Goal: Task Accomplishment & Management: Manage account settings

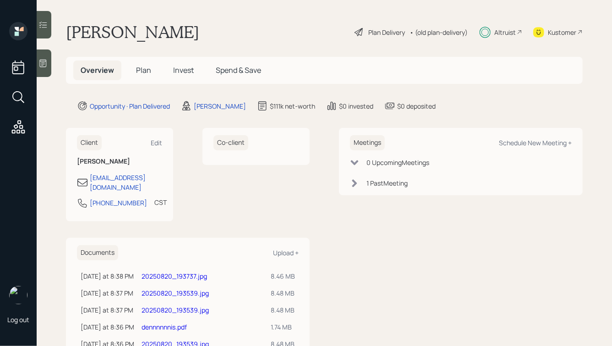
click at [139, 74] on span "Plan" at bounding box center [143, 70] width 15 height 10
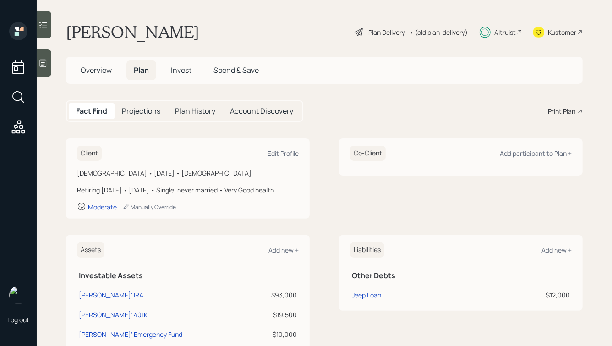
click at [87, 69] on span "Overview" at bounding box center [96, 70] width 31 height 10
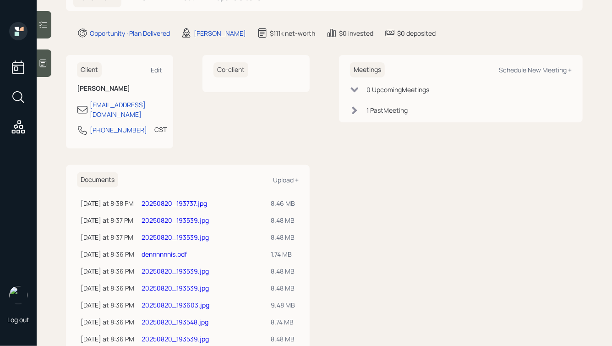
scroll to position [92, 0]
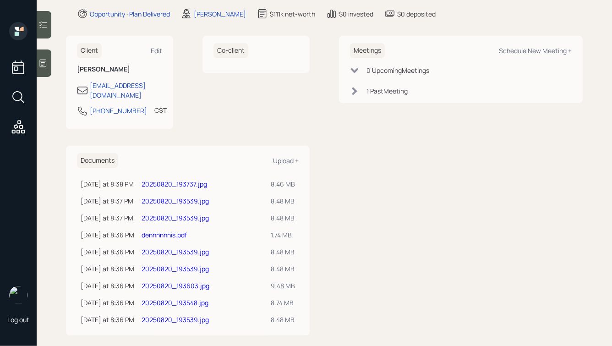
click at [367, 270] on div "Meetings Schedule New Meeting + 0 Upcoming Meeting s 1 Past Meeting" at bounding box center [461, 185] width 244 height 299
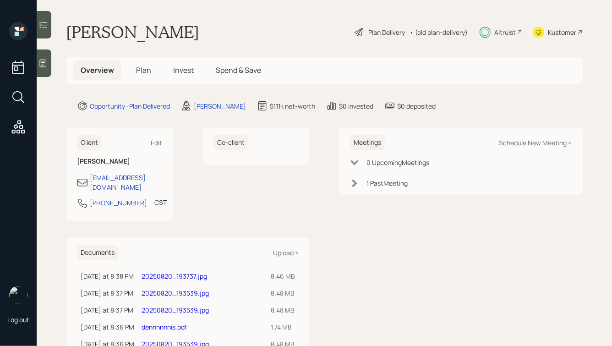
click at [504, 34] on div "Altruist" at bounding box center [505, 32] width 22 height 10
click at [379, 34] on div "Plan Delivery" at bounding box center [386, 32] width 37 height 10
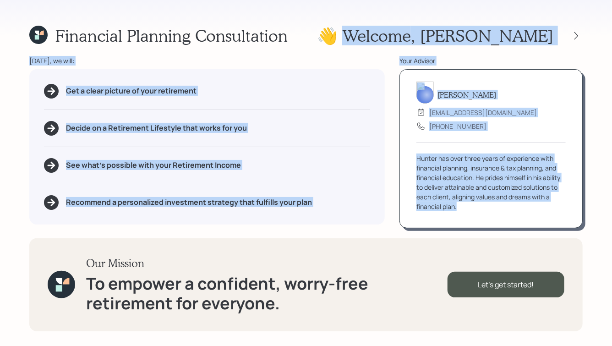
drag, startPoint x: 429, startPoint y: 34, endPoint x: 567, endPoint y: 219, distance: 230.8
click at [567, 219] on div "Financial Planning Consultation 👋 Welcome , Dennis Today, we will: Get a clear …" at bounding box center [306, 173] width 612 height 346
click at [567, 219] on div "Hunter Neumayer advisor@retirable.com (833) 222-1807 Hunter has over three year…" at bounding box center [491, 148] width 183 height 159
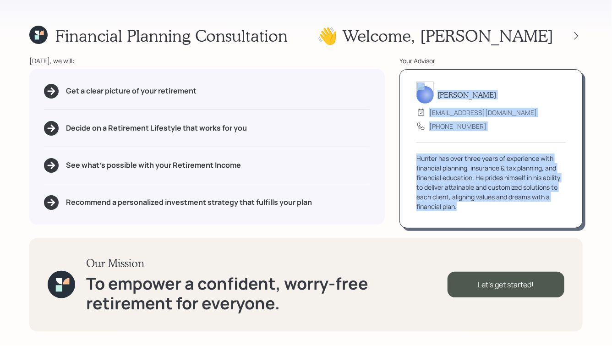
drag, startPoint x: 529, startPoint y: 217, endPoint x: 400, endPoint y: 102, distance: 173.0
click at [400, 104] on div "Hunter Neumayer advisor@retirable.com (833) 222-1807 Hunter has over three year…" at bounding box center [491, 148] width 183 height 159
click at [449, 113] on div "advisor@retirable.com" at bounding box center [483, 113] width 108 height 10
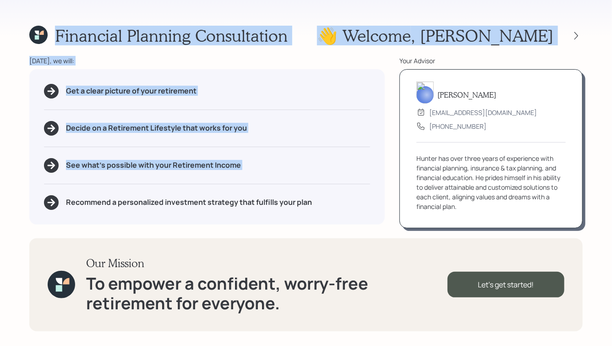
drag, startPoint x: 55, startPoint y: 33, endPoint x: 263, endPoint y: 195, distance: 262.8
click at [263, 195] on div "Financial Planning Consultation 👋 Welcome , Dennis Today, we will: Get a clear …" at bounding box center [306, 173] width 612 height 346
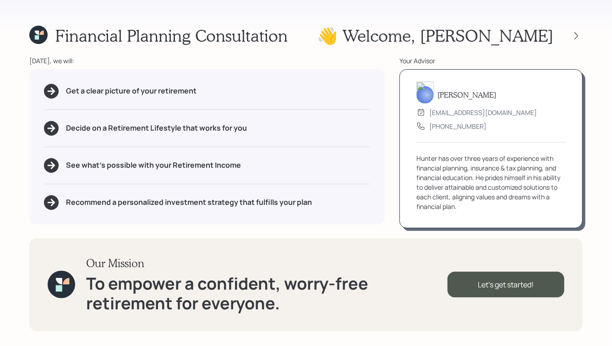
click at [322, 204] on div "Recommend a personalized investment strategy that fulfills your plan" at bounding box center [207, 202] width 326 height 15
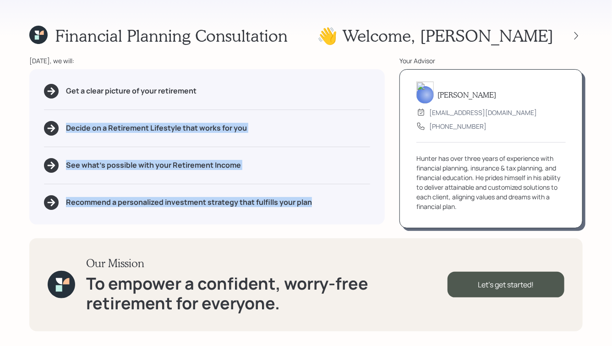
drag, startPoint x: 323, startPoint y: 206, endPoint x: 156, endPoint y: 97, distance: 199.4
click at [156, 97] on div "Get a clear picture of your retirement Decide on a Retirement Lifestyle that wo…" at bounding box center [207, 146] width 356 height 155
click at [156, 97] on div "Get a clear picture of your retirement" at bounding box center [207, 91] width 326 height 15
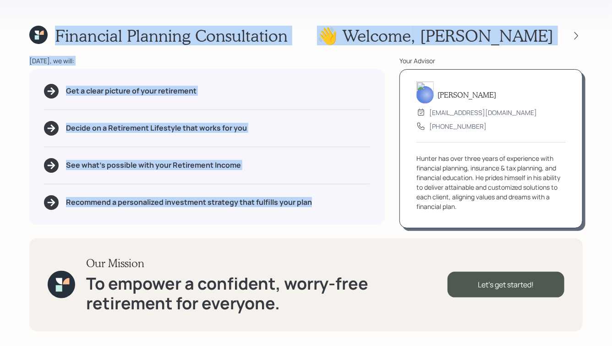
drag, startPoint x: 56, startPoint y: 34, endPoint x: 286, endPoint y: 226, distance: 299.3
click at [286, 226] on div "Financial Planning Consultation 👋 Welcome , Dennis Today, we will: Get a clear …" at bounding box center [306, 173] width 612 height 346
click at [313, 204] on div "Recommend a personalized investment strategy that fulfills your plan" at bounding box center [207, 202] width 326 height 15
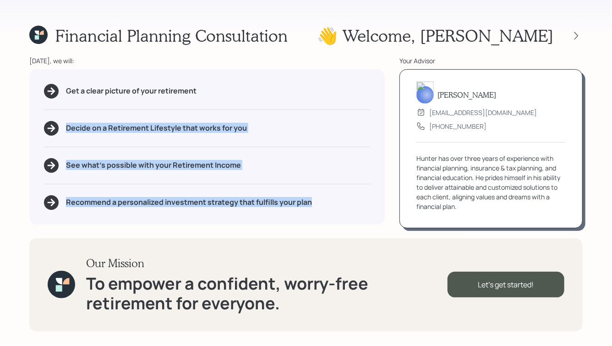
drag, startPoint x: 318, startPoint y: 208, endPoint x: 160, endPoint y: 82, distance: 201.3
click at [163, 86] on div "Get a clear picture of your retirement Decide on a Retirement Lifestyle that wo…" at bounding box center [207, 146] width 356 height 155
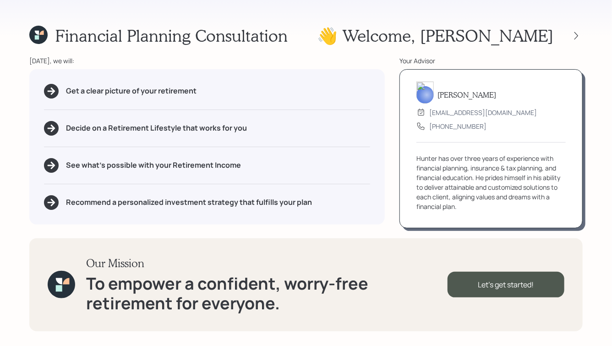
click at [160, 82] on div "Get a clear picture of your retirement Decide on a Retirement Lifestyle that wo…" at bounding box center [207, 146] width 356 height 155
click at [577, 35] on icon at bounding box center [576, 35] width 9 height 9
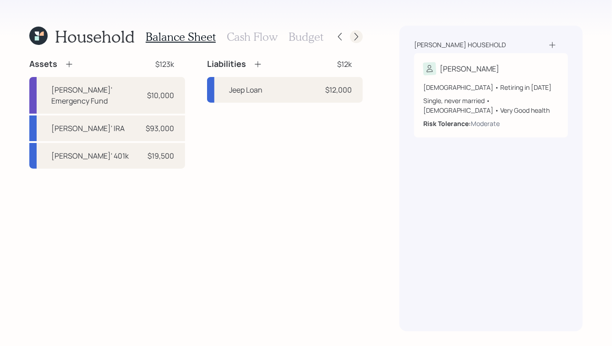
click at [356, 38] on icon at bounding box center [356, 36] width 9 height 9
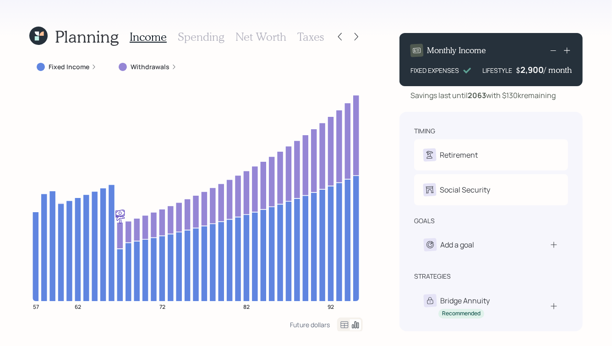
click at [204, 42] on h3 "Spending" at bounding box center [201, 36] width 47 height 13
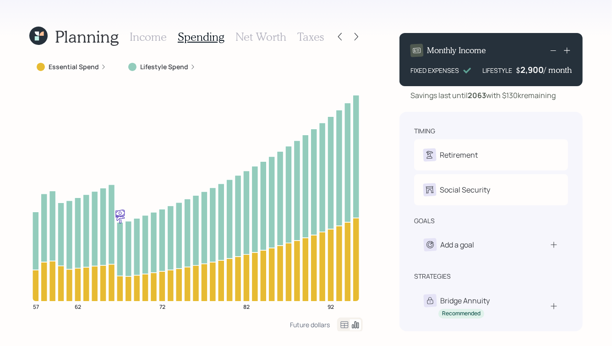
click at [139, 36] on h3 "Income" at bounding box center [148, 36] width 37 height 13
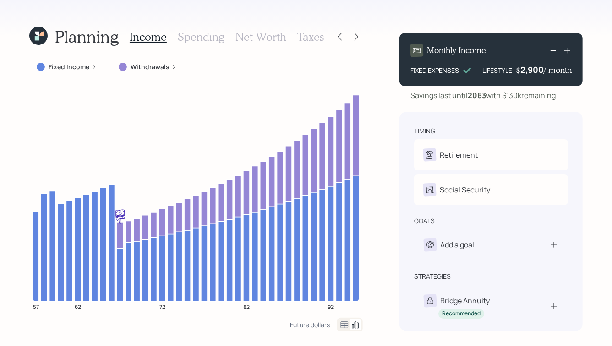
click at [198, 34] on h3 "Spending" at bounding box center [201, 36] width 47 height 13
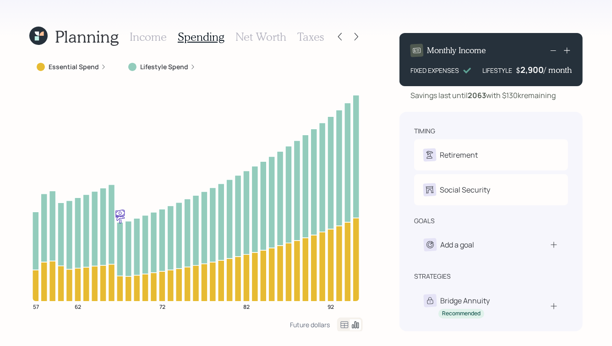
click at [256, 36] on h3 "Net Worth" at bounding box center [261, 36] width 51 height 13
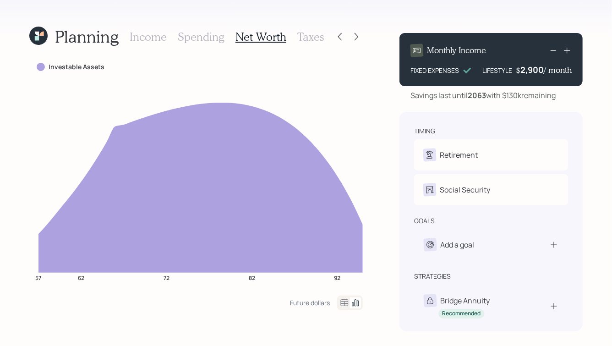
click at [308, 38] on h3 "Taxes" at bounding box center [310, 36] width 27 height 13
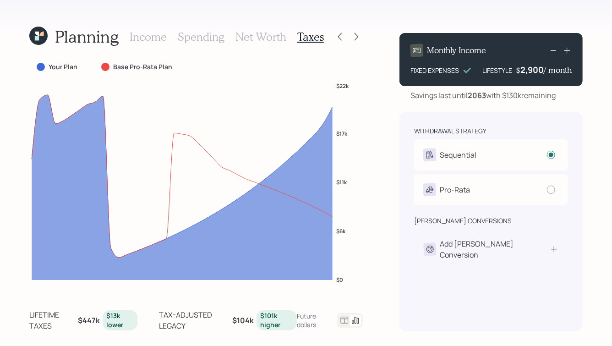
click at [38, 39] on icon at bounding box center [37, 38] width 4 height 4
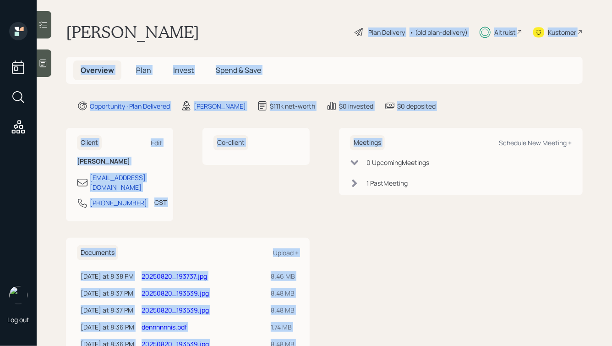
drag, startPoint x: 476, startPoint y: 116, endPoint x: 271, endPoint y: 18, distance: 227.7
click at [271, 18] on main "Dennis Gabriel Plan Delivery • (old plan-delivery) Altruist Kustomer Overview P…" at bounding box center [325, 173] width 576 height 346
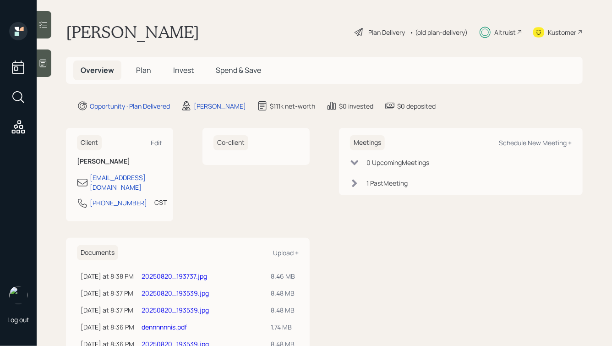
click at [225, 27] on div "[PERSON_NAME] Plan Delivery • (old plan-delivery) Altruist Kustomer" at bounding box center [324, 32] width 517 height 20
click at [372, 30] on div "Plan Delivery" at bounding box center [386, 32] width 37 height 10
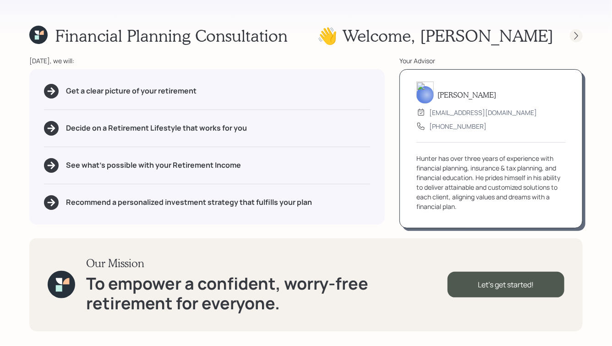
click at [573, 33] on icon at bounding box center [576, 35] width 9 height 9
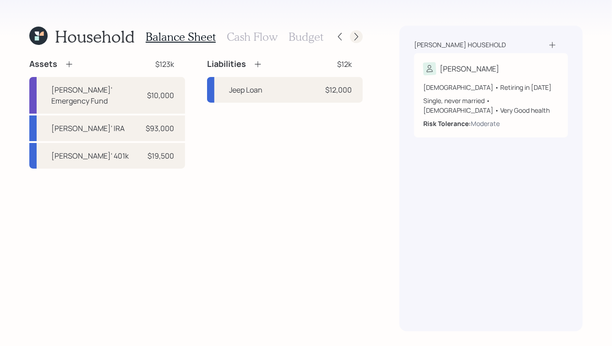
click at [355, 39] on icon at bounding box center [356, 36] width 9 height 9
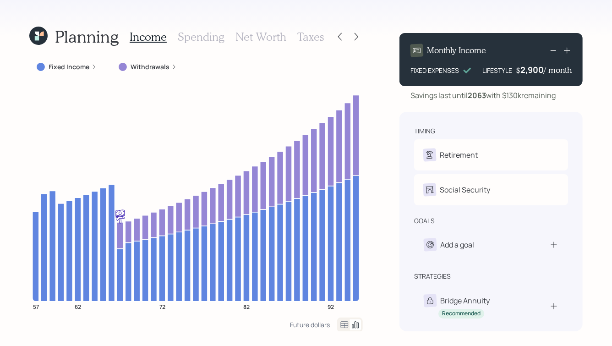
click at [310, 38] on h3 "Taxes" at bounding box center [310, 36] width 27 height 13
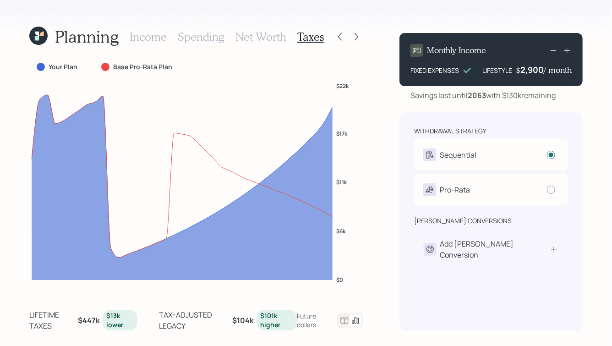
click at [267, 38] on h3 "Net Worth" at bounding box center [261, 36] width 51 height 13
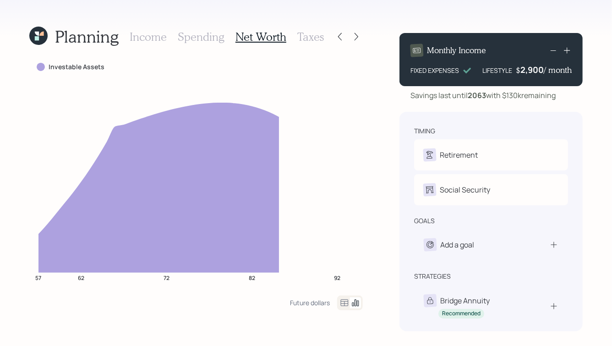
click at [190, 38] on h3 "Spending" at bounding box center [201, 36] width 47 height 13
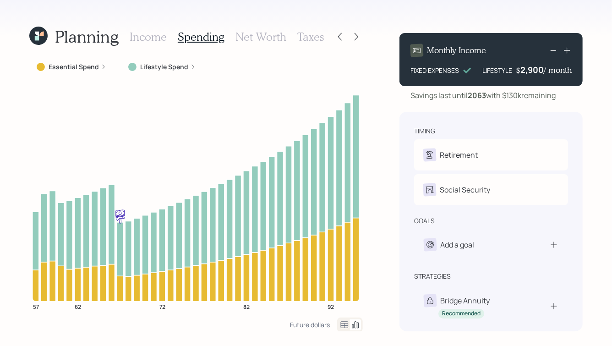
click at [148, 36] on h3 "Income" at bounding box center [148, 36] width 37 height 13
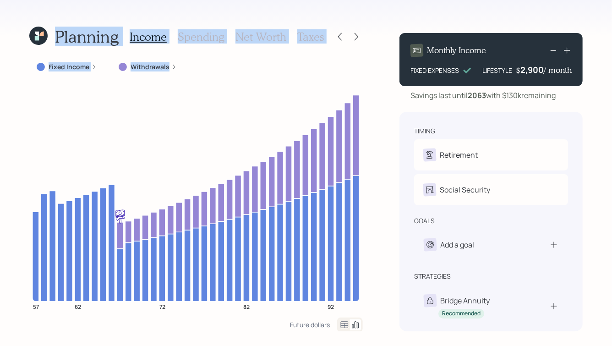
drag, startPoint x: 201, startPoint y: 71, endPoint x: 43, endPoint y: 20, distance: 165.9
click at [43, 20] on div "Planning Income Spending Net Worth Taxes Fixed Income Withdrawals 57 62 72 82 9…" at bounding box center [306, 173] width 612 height 346
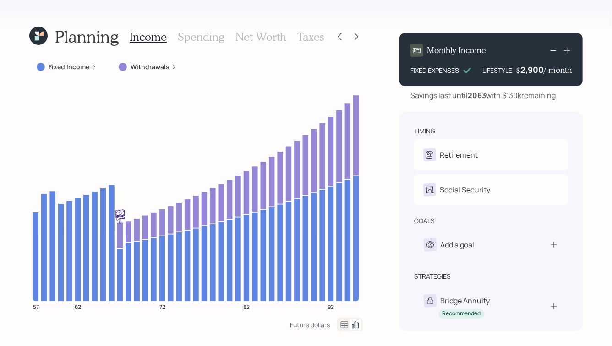
click at [32, 11] on div "Planning Income Spending Net Worth Taxes Fixed Income Withdrawals 57 62 72 82 9…" at bounding box center [306, 173] width 612 height 346
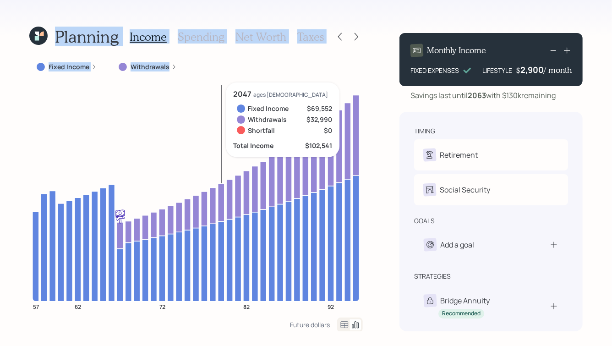
drag, startPoint x: 23, startPoint y: 13, endPoint x: 231, endPoint y: 99, distance: 224.0
click at [231, 99] on div "Planning Income Spending Net Worth Taxes Fixed Income Withdrawals 57 62 72 82 9…" at bounding box center [306, 173] width 612 height 346
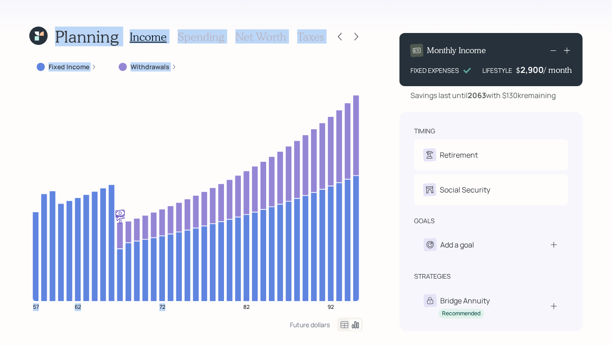
click at [199, 70] on div "Fixed Income Withdrawals" at bounding box center [196, 67] width 334 height 16
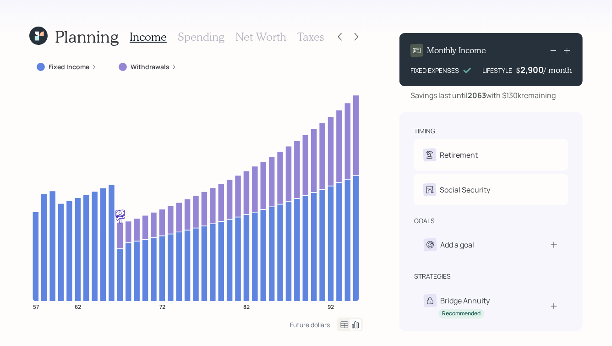
click at [192, 38] on h3 "Spending" at bounding box center [201, 36] width 47 height 13
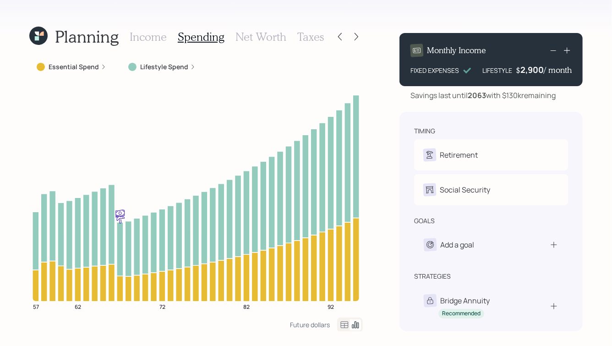
click at [155, 34] on h3 "Income" at bounding box center [148, 36] width 37 height 13
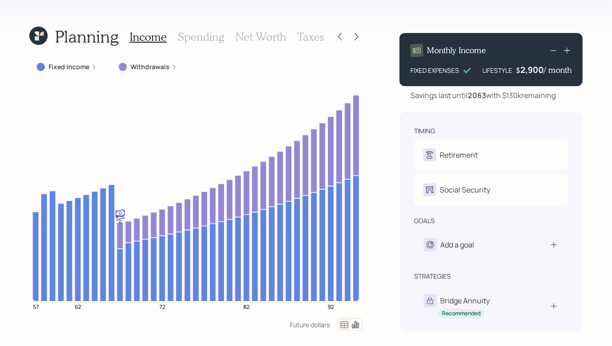
click at [41, 27] on icon at bounding box center [38, 36] width 18 height 18
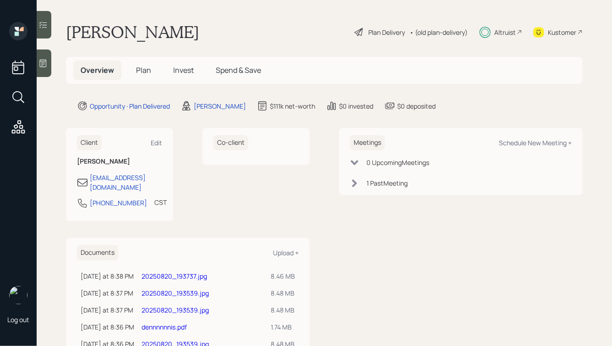
click at [148, 74] on span "Plan" at bounding box center [143, 70] width 15 height 10
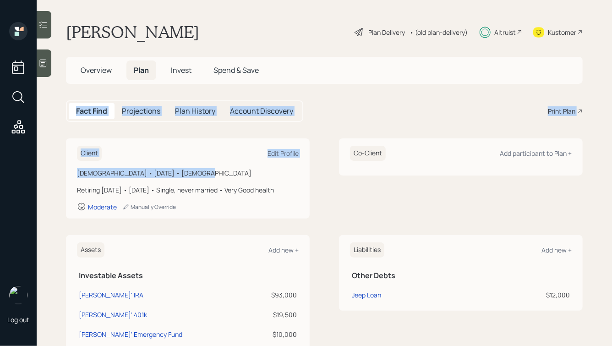
drag, startPoint x: 200, startPoint y: 175, endPoint x: 97, endPoint y: 98, distance: 128.4
click at [97, 99] on main "Dennis Gabriel Plan Delivery • (old plan-delivery) Altruist Kustomer Overview P…" at bounding box center [325, 173] width 576 height 346
click at [91, 97] on main "Dennis Gabriel Plan Delivery • (old plan-delivery) Altruist Kustomer Overview P…" at bounding box center [325, 173] width 576 height 346
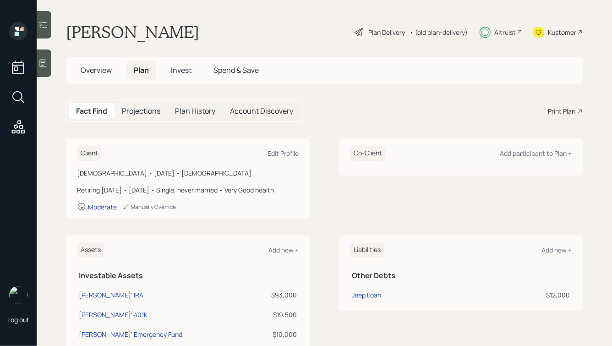
click at [93, 72] on span "Overview" at bounding box center [96, 70] width 31 height 10
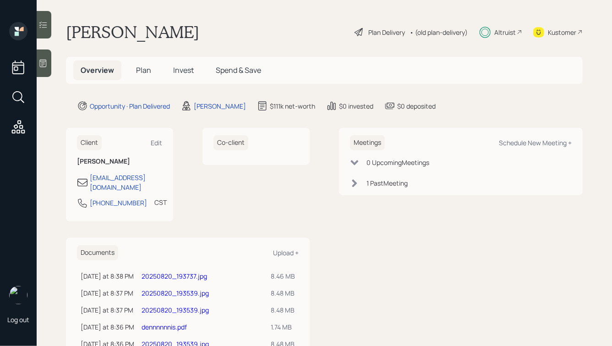
click at [149, 66] on span "Plan" at bounding box center [143, 70] width 15 height 10
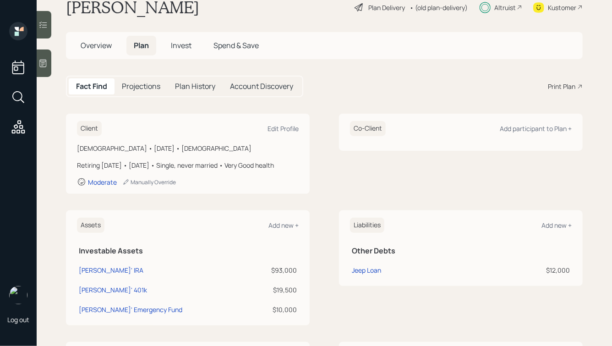
scroll to position [25, 0]
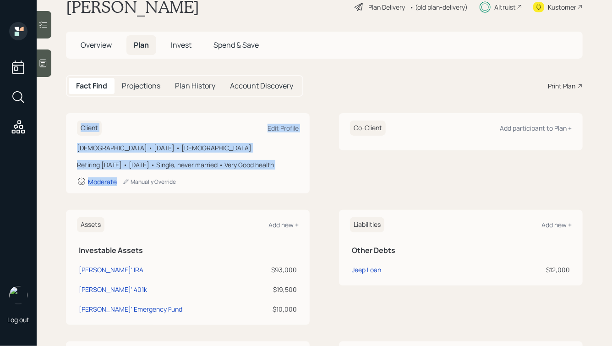
drag, startPoint x: 219, startPoint y: 194, endPoint x: 100, endPoint y: 107, distance: 147.5
click at [100, 107] on main "Dennis Gabriel Plan Delivery • (old plan-delivery) Altruist Kustomer Overview P…" at bounding box center [325, 173] width 576 height 346
click at [185, 153] on div "Male • January 17, 1968 • 57 years old Retiring in 10 years • January 2035 • Si…" at bounding box center [188, 164] width 222 height 43
drag, startPoint x: 221, startPoint y: 205, endPoint x: 84, endPoint y: 104, distance: 170.8
click at [85, 106] on main "Dennis Gabriel Plan Delivery • (old plan-delivery) Altruist Kustomer Overview P…" at bounding box center [325, 173] width 576 height 346
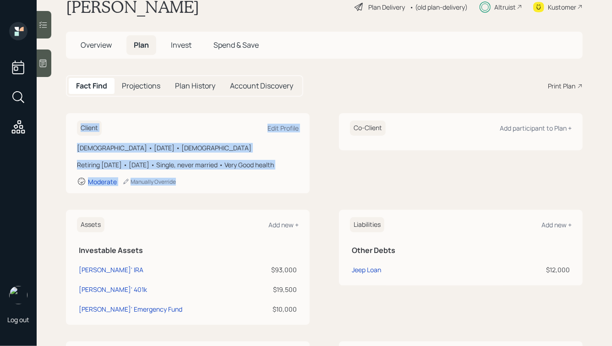
click at [84, 104] on main "Dennis Gabriel Plan Delivery • (old plan-delivery) Altruist Kustomer Overview P…" at bounding box center [325, 173] width 576 height 346
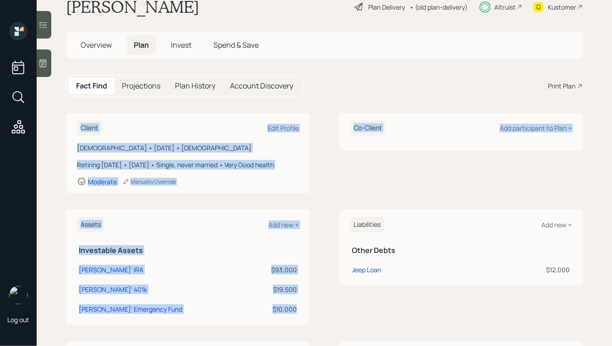
drag, startPoint x: 67, startPoint y: 115, endPoint x: 344, endPoint y: 270, distance: 317.0
click at [344, 270] on div "Client Edit Profile Male • January 17, 1968 • 57 years old Retiring in 10 years…" at bounding box center [324, 333] width 517 height 441
click at [318, 280] on div "Assets Add new + Investable Assets Dennis' IRA $93,000 Dennis' 401k $19,500 Den…" at bounding box center [324, 267] width 517 height 115
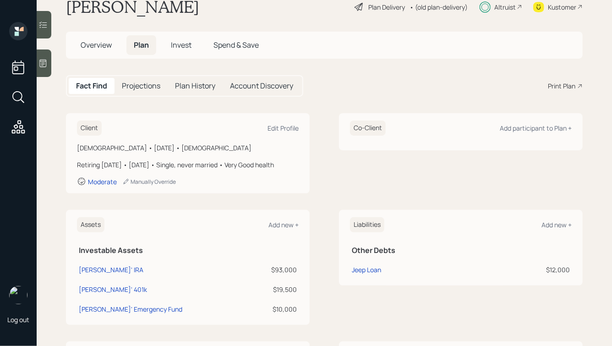
scroll to position [0, 0]
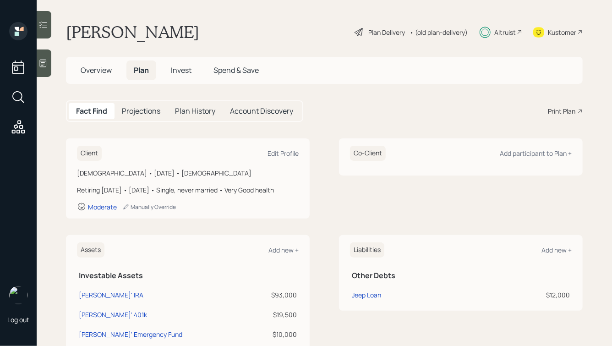
click at [386, 29] on div "Plan Delivery" at bounding box center [386, 32] width 37 height 10
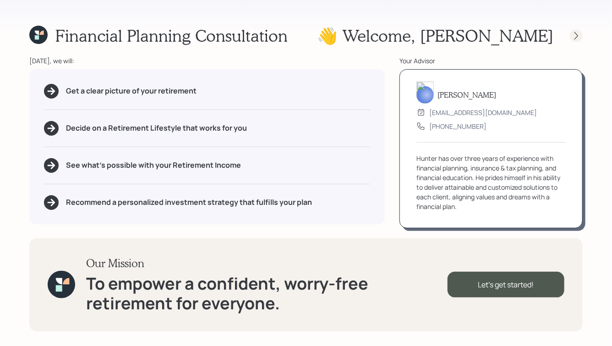
click at [575, 37] on icon at bounding box center [576, 35] width 9 height 9
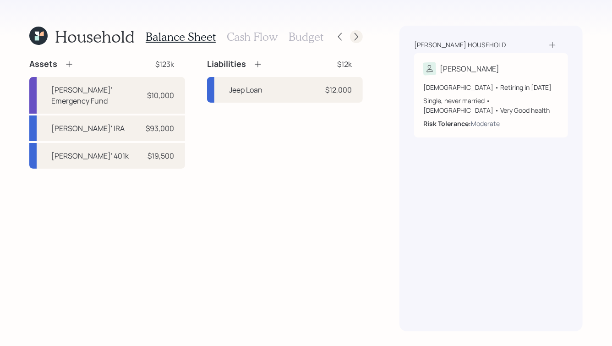
click at [360, 38] on icon at bounding box center [356, 36] width 9 height 9
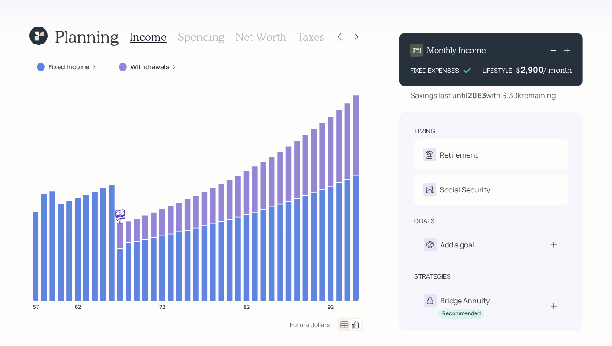
click at [360, 38] on icon at bounding box center [356, 36] width 9 height 9
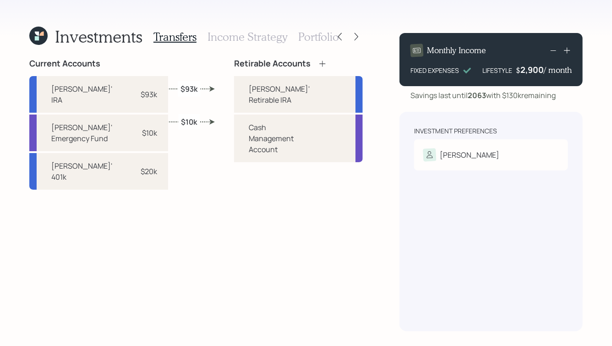
click at [317, 37] on h3 "Portfolio" at bounding box center [318, 36] width 41 height 13
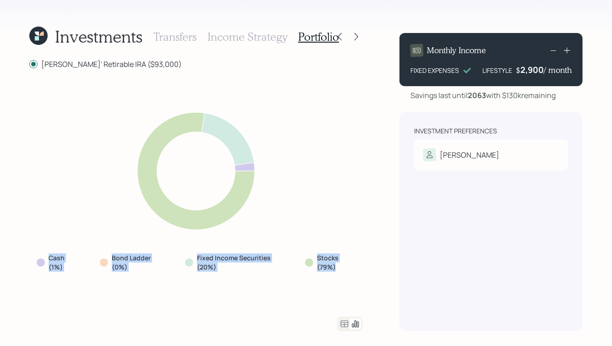
drag, startPoint x: 347, startPoint y: 275, endPoint x: 212, endPoint y: 129, distance: 199.1
click at [214, 134] on div "Cash (1%) Bond Ladder (0%) Fixed Income Securities (20%) Stocks (79%)" at bounding box center [196, 192] width 334 height 225
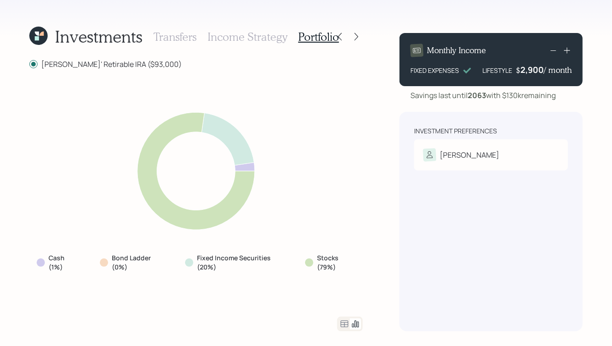
click at [212, 129] on icon at bounding box center [228, 139] width 53 height 52
click at [247, 34] on h3 "Income Strategy" at bounding box center [248, 36] width 80 height 13
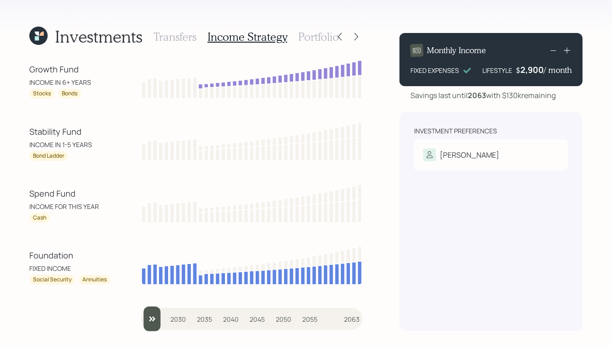
click at [172, 33] on h3 "Transfers" at bounding box center [175, 36] width 43 height 13
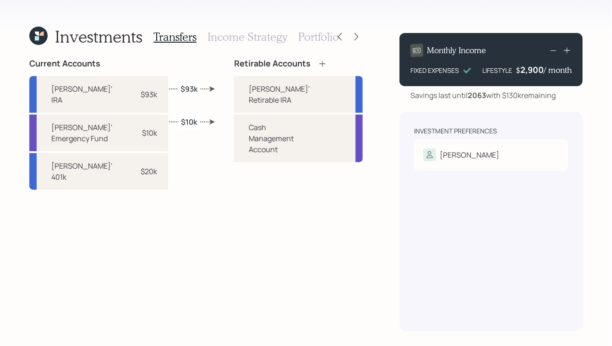
click at [36, 35] on icon at bounding box center [38, 36] width 18 height 18
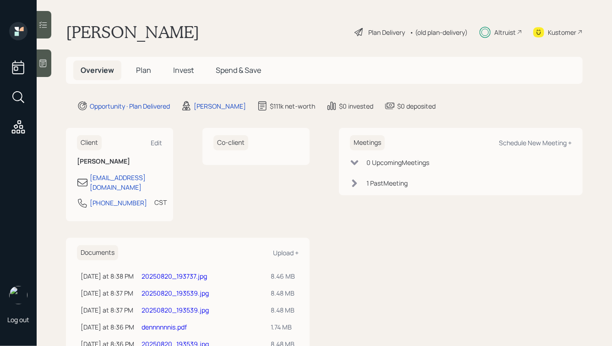
click at [135, 69] on h5 "Plan" at bounding box center [144, 70] width 30 height 20
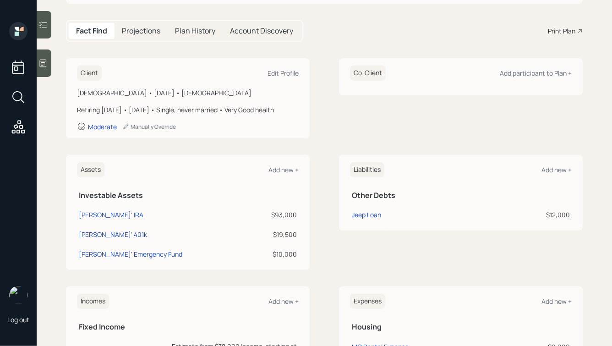
scroll to position [93, 0]
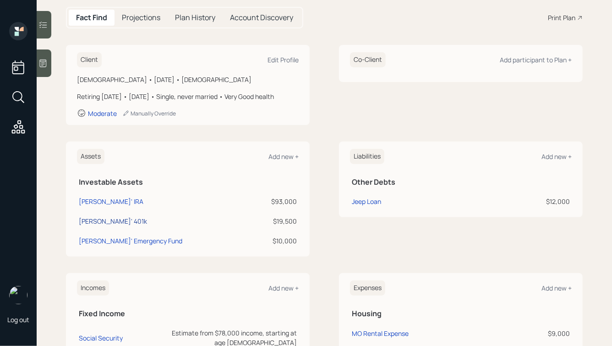
click at [91, 226] on div "[PERSON_NAME]' 401k" at bounding box center [113, 221] width 68 height 10
select select "company_sponsored"
select select "balanced"
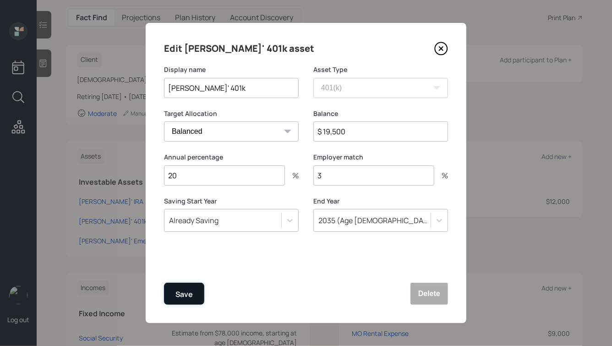
click at [177, 295] on div "Save" at bounding box center [184, 294] width 17 height 12
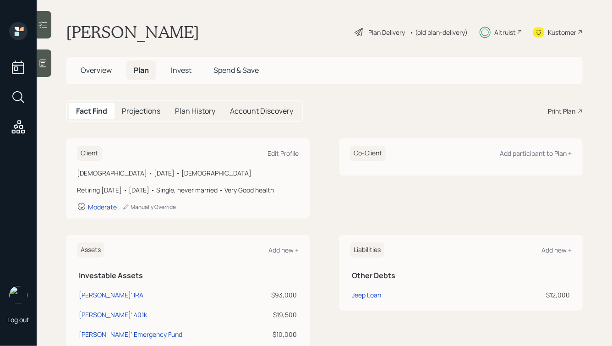
click at [99, 67] on span "Overview" at bounding box center [96, 70] width 31 height 10
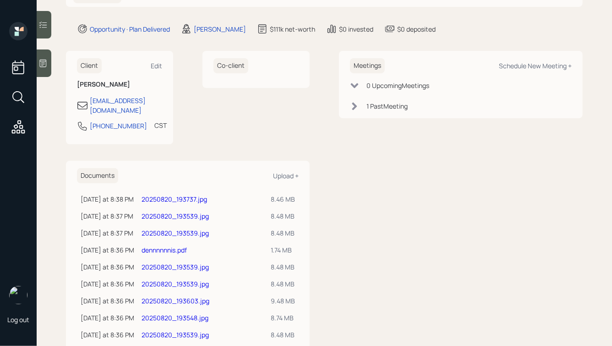
scroll to position [81, 0]
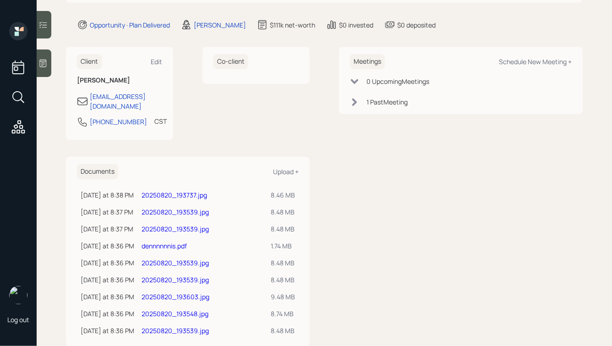
click at [192, 208] on link "20250820_193539.jpg" at bounding box center [175, 212] width 67 height 9
click at [192, 191] on link "20250820_193737.jpg" at bounding box center [175, 195] width 66 height 9
click at [193, 292] on link "20250820_193603.jpg" at bounding box center [176, 296] width 68 height 9
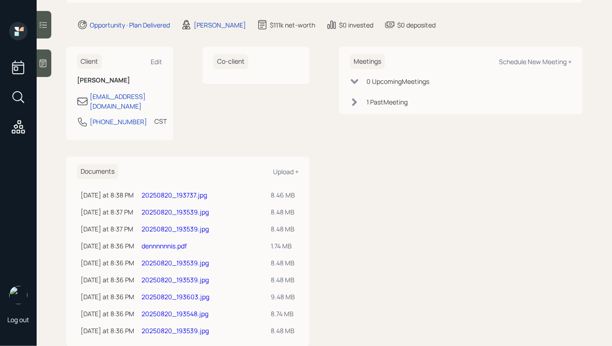
click at [193, 292] on link "20250820_193603.jpg" at bounding box center [176, 296] width 68 height 9
click at [202, 309] on link "20250820_193548.jpg" at bounding box center [175, 313] width 67 height 9
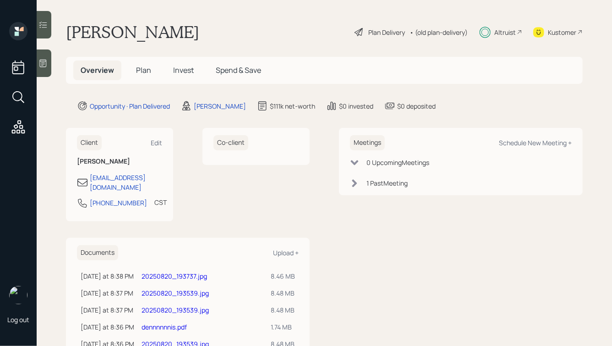
drag, startPoint x: 60, startPoint y: 22, endPoint x: 374, endPoint y: 233, distance: 377.9
click at [374, 233] on main "[PERSON_NAME] Plan Delivery • (old plan-delivery) Altruist Kustomer Overview Pl…" at bounding box center [325, 173] width 576 height 346
click at [374, 233] on div "Meetings Schedule New Meeting + 0 Upcoming Meeting s 1 Past Meeting" at bounding box center [461, 277] width 244 height 299
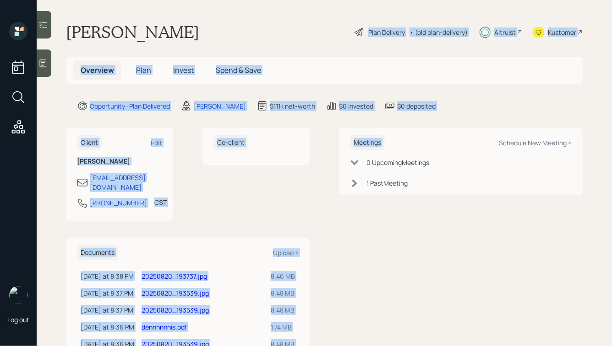
drag, startPoint x: 490, startPoint y: 111, endPoint x: 263, endPoint y: 14, distance: 247.2
click at [263, 16] on main "[PERSON_NAME] Plan Delivery • (old plan-delivery) Altruist Kustomer Overview Pl…" at bounding box center [325, 173] width 576 height 346
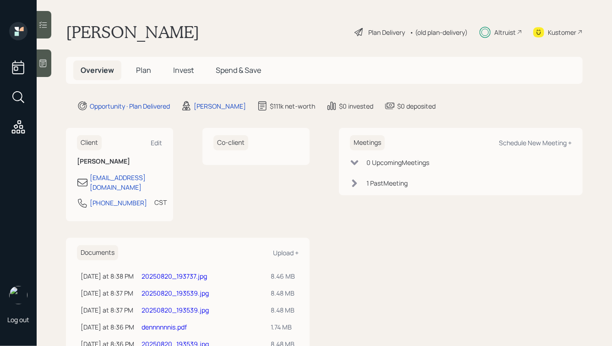
click at [263, 14] on main "[PERSON_NAME] Plan Delivery • (old plan-delivery) Altruist Kustomer Overview Pl…" at bounding box center [325, 173] width 576 height 346
click at [178, 289] on link "20250820_193539.jpg" at bounding box center [175, 293] width 67 height 9
drag, startPoint x: 479, startPoint y: 121, endPoint x: 240, endPoint y: 17, distance: 260.9
click at [240, 21] on main "[PERSON_NAME] Plan Delivery • (old plan-delivery) Altruist Kustomer Overview Pl…" at bounding box center [325, 173] width 576 height 346
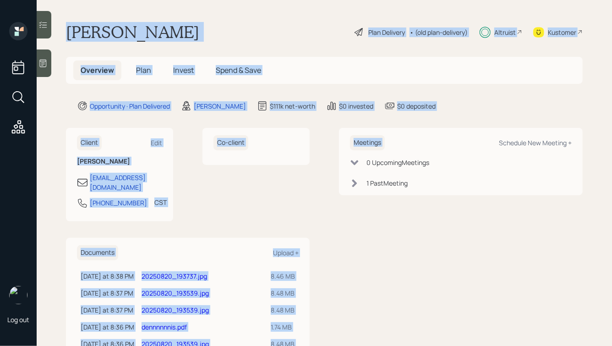
click at [240, 17] on main "[PERSON_NAME] Plan Delivery • (old plan-delivery) Altruist Kustomer Overview Pl…" at bounding box center [325, 173] width 576 height 346
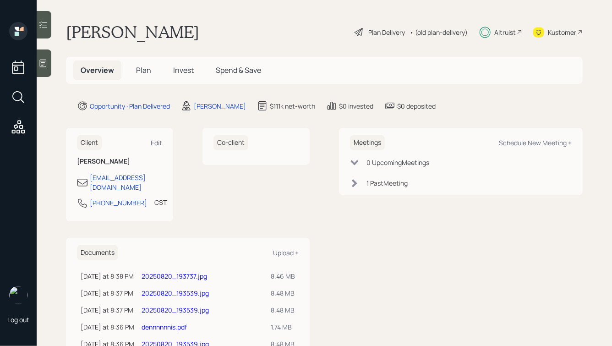
drag, startPoint x: 455, startPoint y: 113, endPoint x: 261, endPoint y: 33, distance: 210.0
click at [261, 33] on main "[PERSON_NAME] Plan Delivery • (old plan-delivery) Altruist Kustomer Overview Pl…" at bounding box center [325, 173] width 576 height 346
click at [261, 33] on div "Dennis Gabriel Plan Delivery • (old plan-delivery) Altruist Kustomer" at bounding box center [324, 32] width 517 height 20
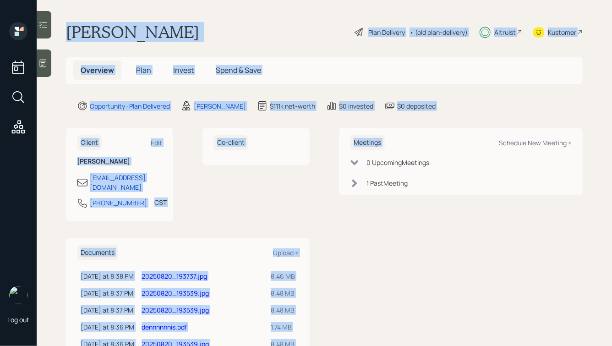
drag, startPoint x: 478, startPoint y: 111, endPoint x: 195, endPoint y: -24, distance: 314.4
click at [195, 0] on html "Log out Dennis Gabriel Plan Delivery • (old plan-delivery) Altruist Kustomer Ov…" at bounding box center [306, 173] width 612 height 346
click at [177, 20] on main "[PERSON_NAME] Plan Delivery • (old plan-delivery) Altruist Kustomer Overview Pl…" at bounding box center [325, 173] width 576 height 346
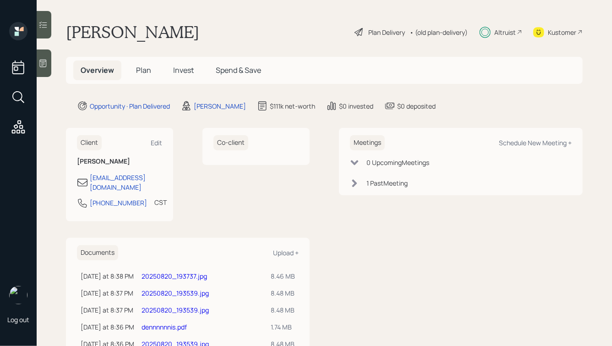
click at [216, 31] on div "Dennis Gabriel Plan Delivery • (old plan-delivery) Altruist Kustomer" at bounding box center [324, 32] width 517 height 20
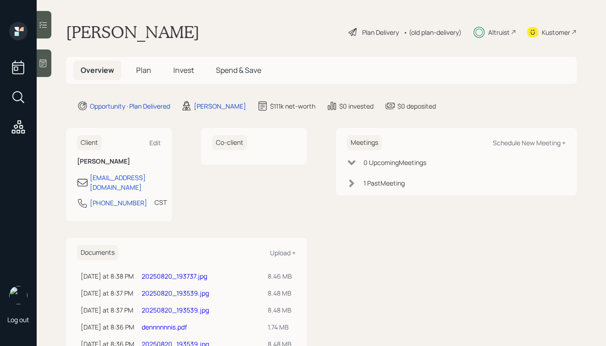
click at [255, 196] on div "Co-client" at bounding box center [254, 174] width 106 height 93
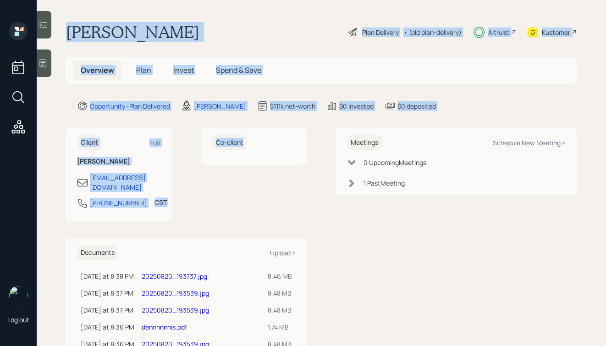
drag, startPoint x: 230, startPoint y: 214, endPoint x: 58, endPoint y: -2, distance: 275.9
click at [58, 0] on html "Log out Dennis Gabriel Plan Delivery • (old plan-delivery) Altruist Kustomer Ov…" at bounding box center [303, 173] width 606 height 346
click at [101, 38] on h1 "[PERSON_NAME]" at bounding box center [132, 32] width 133 height 20
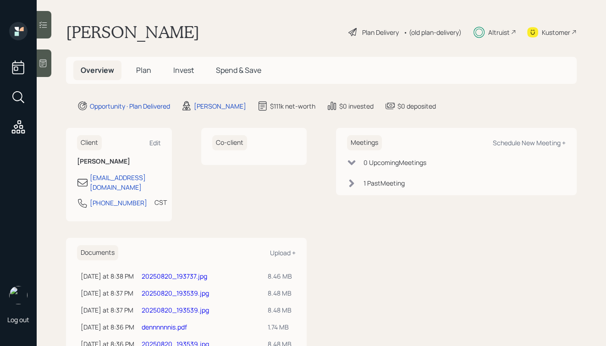
click at [143, 72] on span "Plan" at bounding box center [143, 70] width 15 height 10
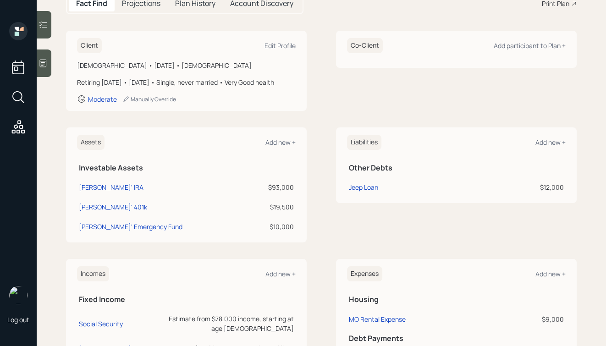
scroll to position [104, 0]
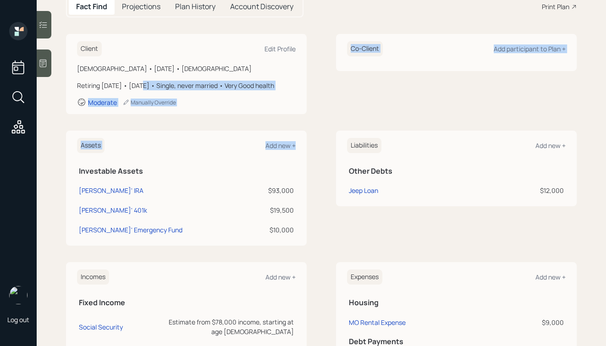
drag, startPoint x: 302, startPoint y: 246, endPoint x: 127, endPoint y: 82, distance: 239.9
click at [130, 83] on div "Client Edit Profile Male • January 17, 1968 • 57 years old Retiring in 10 years…" at bounding box center [321, 254] width 511 height 441
click at [135, 125] on div "Client Edit Profile Male • January 17, 1968 • 57 years old Retiring in 10 years…" at bounding box center [321, 254] width 511 height 441
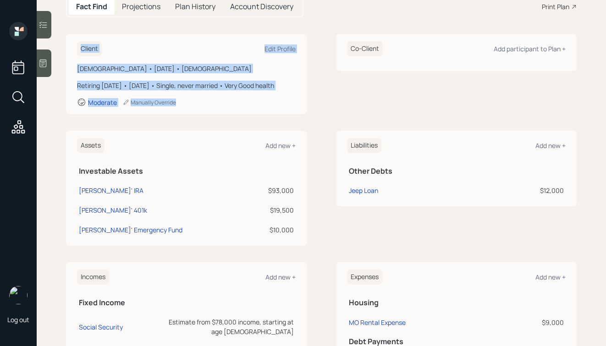
drag, startPoint x: 225, startPoint y: 116, endPoint x: 33, endPoint y: 7, distance: 221.9
click at [34, 7] on div "Log out Dennis Gabriel Plan Delivery • (old plan-delivery) Altruist Kustomer Ov…" at bounding box center [303, 173] width 606 height 346
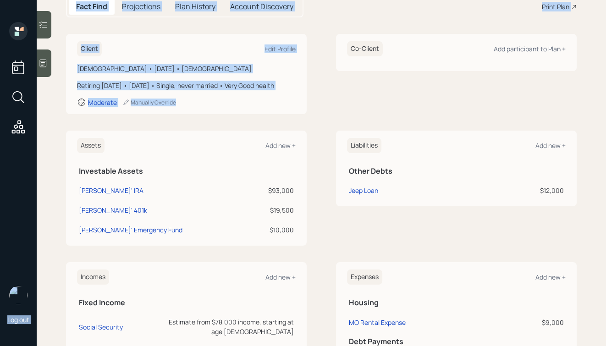
click at [140, 58] on div "Client Edit Profile Male • January 17, 1968 • 57 years old Retiring in 10 years…" at bounding box center [186, 74] width 241 height 80
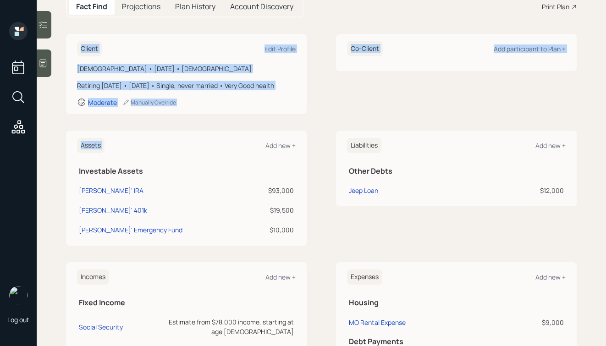
drag, startPoint x: 71, startPoint y: 42, endPoint x: 202, endPoint y: 134, distance: 160.6
click at [202, 134] on div "Client Edit Profile Male • January 17, 1968 • 57 years old Retiring in 10 years…" at bounding box center [321, 254] width 511 height 441
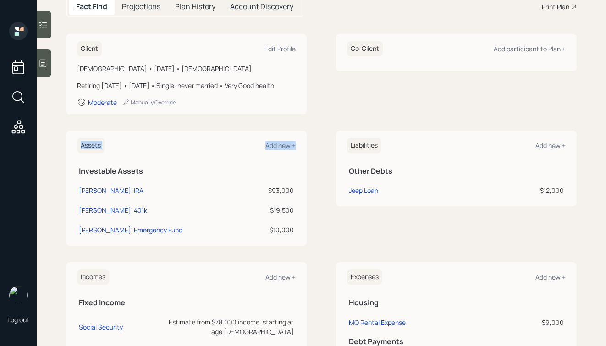
drag, startPoint x: 76, startPoint y: 145, endPoint x: 303, endPoint y: 243, distance: 248.2
click at [303, 243] on div "Assets Add new + Investable Assets Dennis' IRA $93,000 Dennis' 401k $19,500 Den…" at bounding box center [186, 188] width 241 height 115
drag, startPoint x: 304, startPoint y: 243, endPoint x: 151, endPoint y: 129, distance: 190.8
click at [151, 129] on div "Client Edit Profile Male • January 17, 1968 • 57 years old Retiring in 10 years…" at bounding box center [321, 254] width 511 height 441
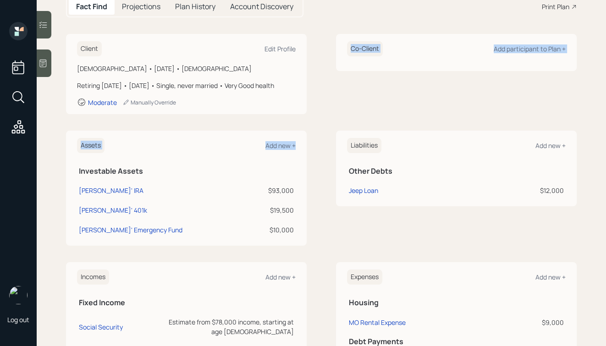
click at [151, 129] on div "Client Edit Profile Male • January 17, 1968 • 57 years old Retiring in 10 years…" at bounding box center [321, 254] width 511 height 441
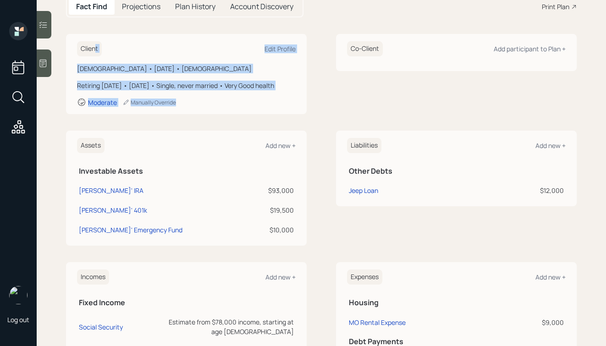
drag, startPoint x: 210, startPoint y: 118, endPoint x: 86, endPoint y: 46, distance: 143.3
click at [88, 46] on div "Client Edit Profile Male • January 17, 1968 • 57 years old Retiring in 10 years…" at bounding box center [186, 74] width 241 height 80
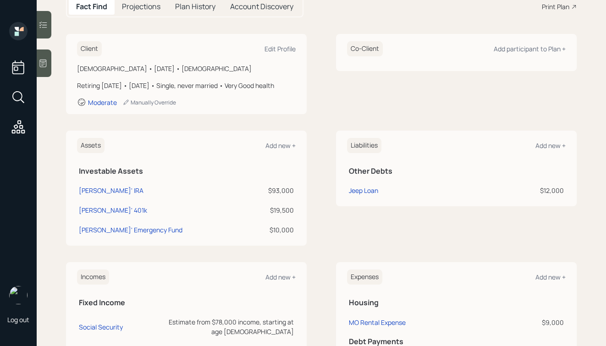
click at [78, 42] on div "Client Edit Profile" at bounding box center [186, 48] width 219 height 15
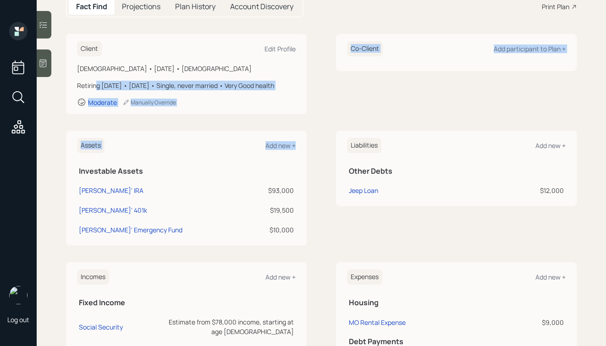
drag, startPoint x: 304, startPoint y: 253, endPoint x: 94, endPoint y: 82, distance: 271.0
click at [94, 83] on div "Client Edit Profile Male • January 17, 1968 • 57 years old Retiring in 10 years…" at bounding box center [321, 254] width 511 height 441
click at [99, 136] on div "Client Edit Profile Male • January 17, 1968 • 57 years old Retiring in 10 years…" at bounding box center [321, 254] width 511 height 441
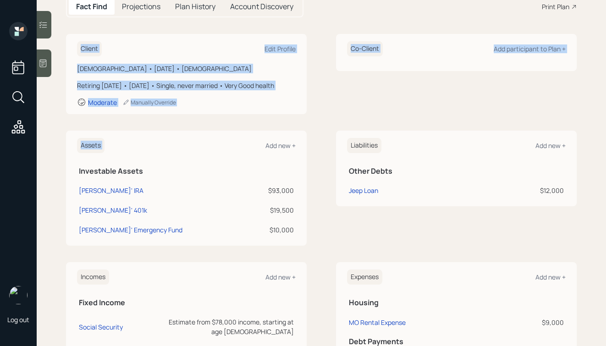
drag, startPoint x: 215, startPoint y: 134, endPoint x: 70, endPoint y: 38, distance: 174.4
click at [69, 46] on div "Client Edit Profile Male • January 17, 1968 • 57 years old Retiring in 10 years…" at bounding box center [321, 254] width 511 height 441
click at [81, 34] on div "Client Edit Profile Male • January 17, 1968 • 57 years old Retiring in 10 years…" at bounding box center [186, 74] width 241 height 80
drag, startPoint x: 71, startPoint y: 35, endPoint x: 204, endPoint y: 124, distance: 160.4
click at [204, 124] on div "Client Edit Profile Male • January 17, 1968 • 57 years old Retiring in 10 years…" at bounding box center [321, 254] width 511 height 441
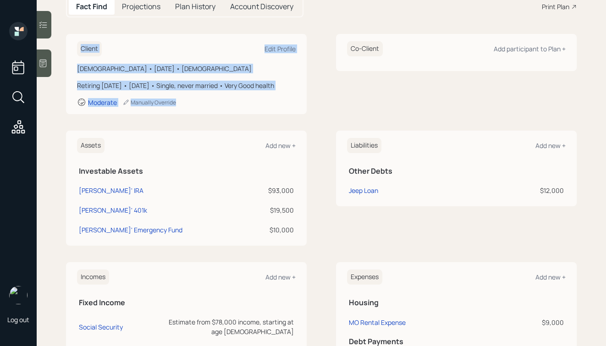
click at [204, 124] on div "Client Edit Profile Male • January 17, 1968 • 57 years old Retiring in 10 years…" at bounding box center [321, 254] width 511 height 441
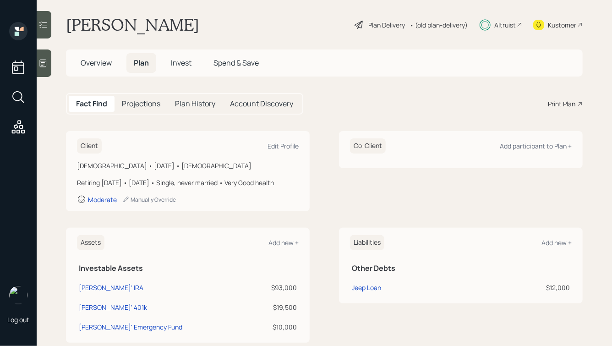
scroll to position [0, 0]
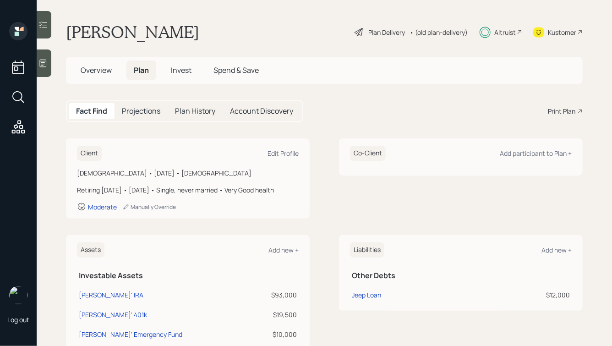
drag, startPoint x: 333, startPoint y: 128, endPoint x: 177, endPoint y: 7, distance: 197.6
click at [182, 7] on main "Dennis Gabriel Plan Delivery • (old plan-delivery) Altruist Kustomer Overview P…" at bounding box center [325, 173] width 576 height 346
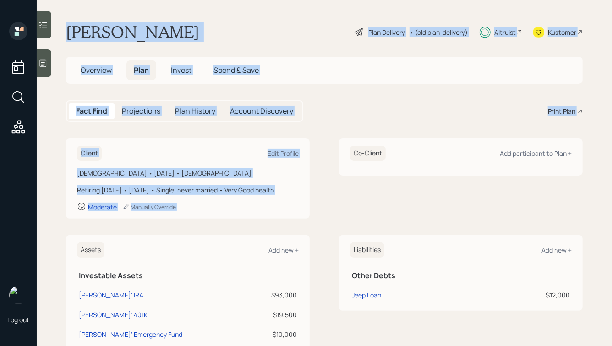
click at [177, 7] on main "Dennis Gabriel Plan Delivery • (old plan-delivery) Altruist Kustomer Overview P…" at bounding box center [325, 173] width 576 height 346
drag, startPoint x: 66, startPoint y: 30, endPoint x: 377, endPoint y: 229, distance: 368.9
click at [377, 229] on main "Dennis Gabriel Plan Delivery • (old plan-delivery) Altruist Kustomer Overview P…" at bounding box center [325, 173] width 576 height 346
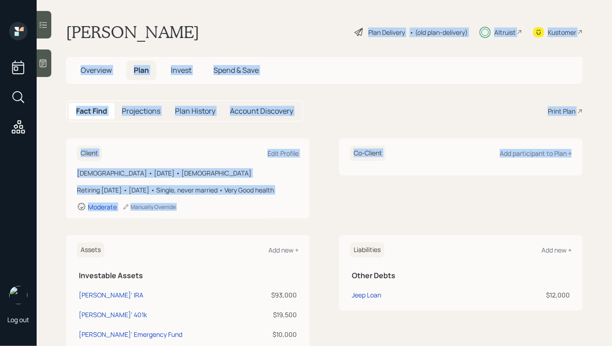
drag, startPoint x: 519, startPoint y: 236, endPoint x: 305, endPoint y: 33, distance: 294.7
click at [305, 33] on main "Dennis Gabriel Plan Delivery • (old plan-delivery) Altruist Kustomer Overview P…" at bounding box center [325, 173] width 576 height 346
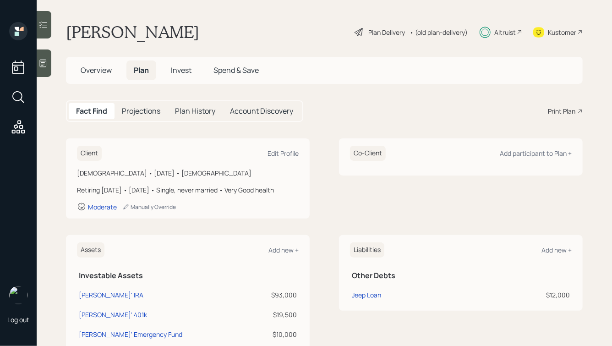
click at [248, 18] on main "Dennis Gabriel Plan Delivery • (old plan-delivery) Altruist Kustomer Overview P…" at bounding box center [325, 173] width 576 height 346
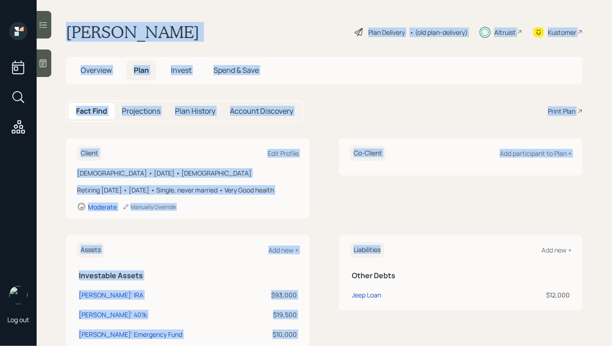
drag, startPoint x: 68, startPoint y: 27, endPoint x: 423, endPoint y: 262, distance: 425.3
click at [423, 262] on main "Dennis Gabriel Plan Delivery • (old plan-delivery) Altruist Kustomer Overview P…" at bounding box center [325, 173] width 576 height 346
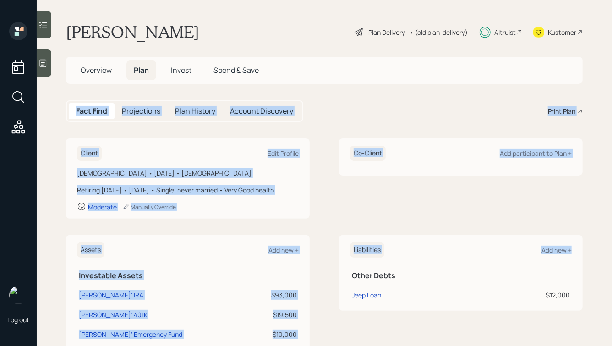
drag, startPoint x: 594, startPoint y: 325, endPoint x: 326, endPoint y: 57, distance: 378.8
click at [326, 57] on main "Dennis Gabriel Plan Delivery • (old plan-delivery) Altruist Kustomer Overview P…" at bounding box center [325, 173] width 576 height 346
click at [357, 89] on main "Dennis Gabriel Plan Delivery • (old plan-delivery) Altruist Kustomer Overview P…" at bounding box center [325, 173] width 576 height 346
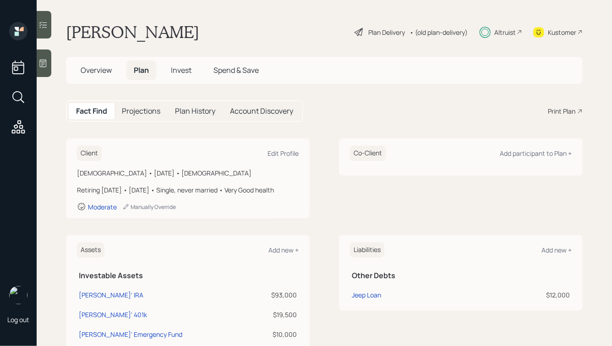
click at [96, 70] on span "Overview" at bounding box center [96, 70] width 31 height 10
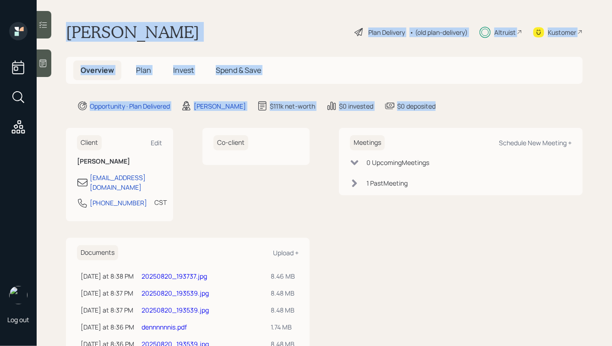
drag, startPoint x: 472, startPoint y: 110, endPoint x: 212, endPoint y: -4, distance: 284.5
click at [212, 0] on html "Log out Dennis Gabriel Plan Delivery • (old plan-delivery) Altruist Kustomer Ov…" at bounding box center [306, 173] width 612 height 346
click at [188, 27] on div "[PERSON_NAME] Plan Delivery • (old plan-delivery) Altruist Kustomer" at bounding box center [324, 32] width 517 height 20
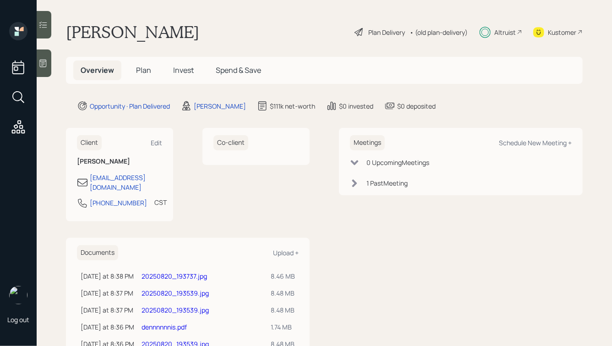
click at [141, 73] on span "Plan" at bounding box center [143, 70] width 15 height 10
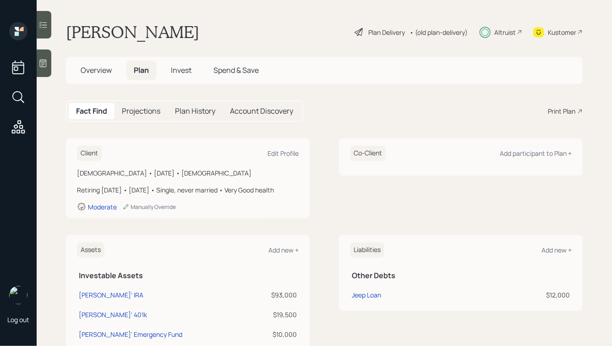
click at [180, 71] on span "Invest" at bounding box center [181, 70] width 21 height 10
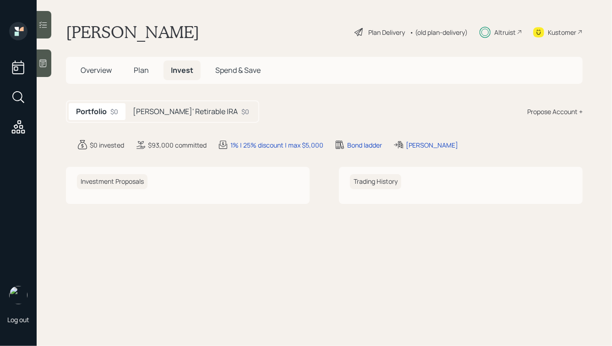
click at [149, 108] on h5 "[PERSON_NAME]' Retirable IRA" at bounding box center [185, 111] width 105 height 9
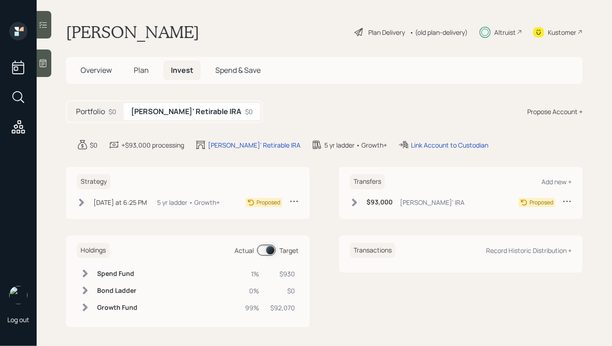
click at [347, 204] on div "Transfers Add new + $93,000 Dennis' IRA Proposed" at bounding box center [461, 193] width 244 height 52
click at [358, 199] on icon at bounding box center [354, 202] width 9 height 9
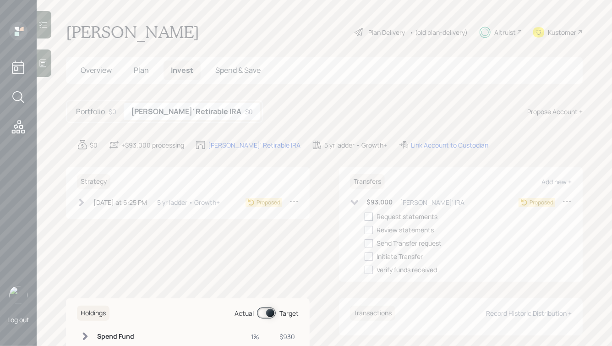
click at [369, 219] on div at bounding box center [369, 217] width 8 height 8
click at [365, 217] on input "checkbox" at bounding box center [364, 216] width 0 height 0
checkbox input "true"
click at [369, 229] on div at bounding box center [369, 230] width 8 height 8
click at [365, 230] on input "checkbox" at bounding box center [364, 230] width 0 height 0
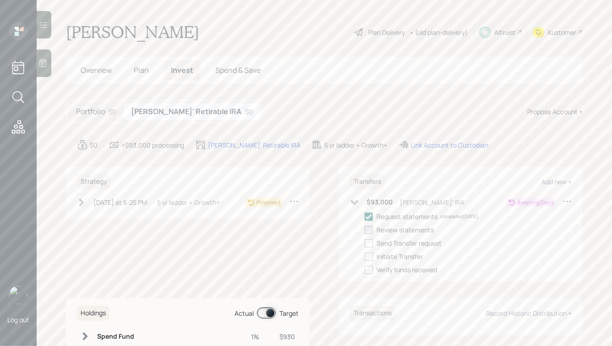
checkbox input "true"
click at [369, 243] on div at bounding box center [369, 243] width 8 height 8
click at [365, 243] on input "checkbox" at bounding box center [364, 243] width 0 height 0
checkbox input "true"
click at [82, 199] on icon at bounding box center [81, 202] width 5 height 8
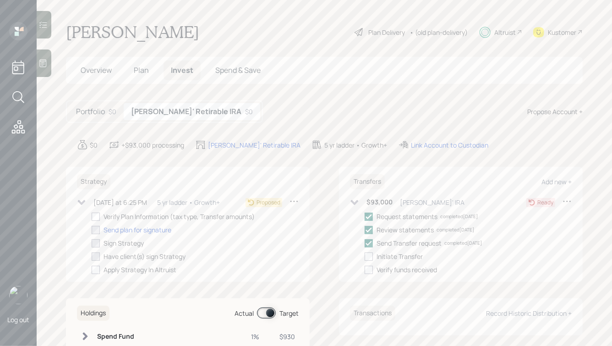
click at [372, 32] on div "Plan Delivery" at bounding box center [386, 32] width 37 height 10
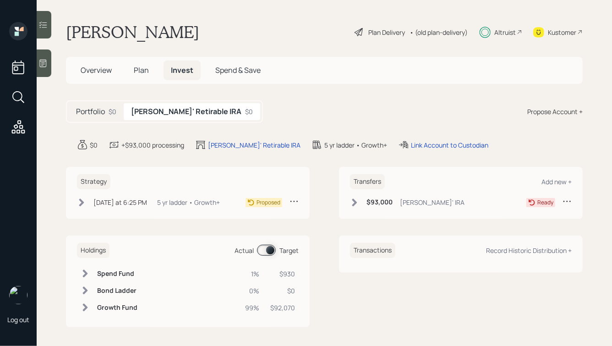
click at [87, 198] on div "3 days ago at 6:25 PM Monday, August 18, 2025 6:25 PM EDT 5 yr ladder • Growth+" at bounding box center [148, 202] width 143 height 11
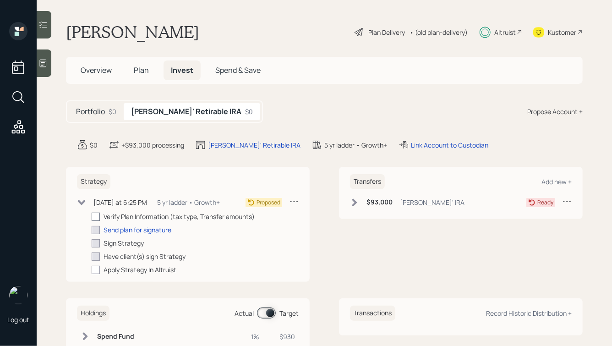
click at [95, 214] on div at bounding box center [96, 217] width 8 height 8
click at [92, 216] on input "checkbox" at bounding box center [91, 216] width 0 height 0
checkbox input "true"
click at [119, 235] on div "Send plan for signature" at bounding box center [138, 230] width 68 height 10
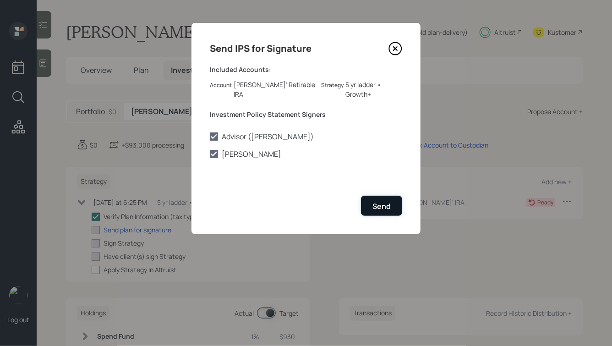
click at [373, 201] on div "Send" at bounding box center [382, 206] width 18 height 10
checkbox input "true"
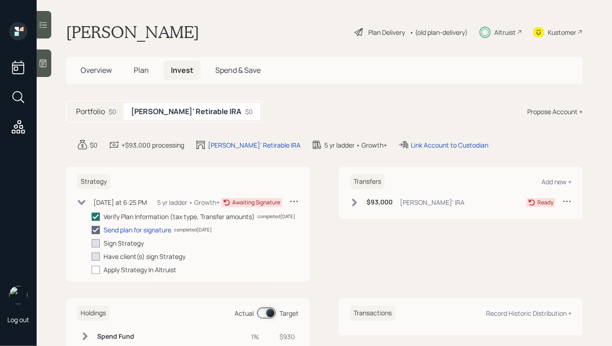
scroll to position [0, 0]
click at [99, 76] on h5 "Overview" at bounding box center [96, 70] width 46 height 20
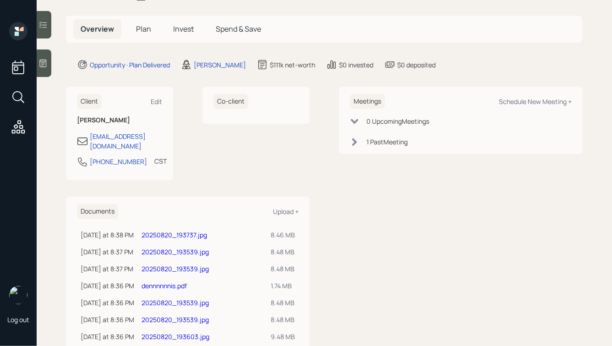
scroll to position [42, 0]
click at [201, 230] on link "20250820_193737.jpg" at bounding box center [175, 234] width 66 height 9
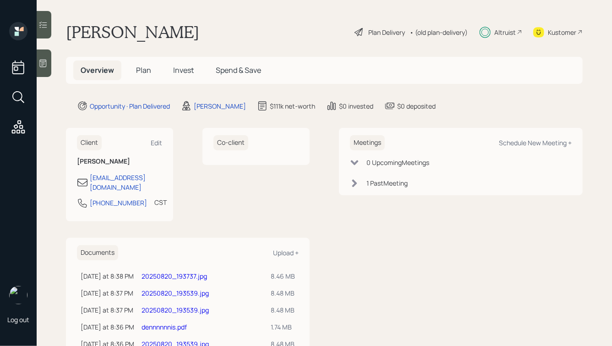
click at [258, 41] on div "[PERSON_NAME] Plan Delivery • (old plan-delivery) Altruist Kustomer" at bounding box center [324, 32] width 517 height 20
drag, startPoint x: 121, startPoint y: 27, endPoint x: 217, endPoint y: 43, distance: 97.0
click at [218, 44] on main "[PERSON_NAME] Plan Delivery • (old plan-delivery) Altruist Kustomer Overview Pl…" at bounding box center [325, 173] width 576 height 346
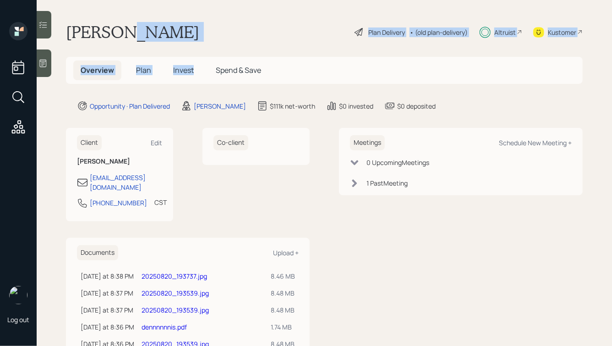
click at [187, 30] on div "[PERSON_NAME] Plan Delivery • (old plan-delivery) Altruist Kustomer" at bounding box center [324, 32] width 517 height 20
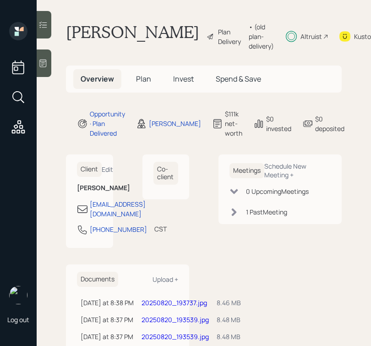
click at [369, 30] on main "[PERSON_NAME] Plan Delivery • (old plan-delivery) Altruist Kustomer Overview Pl…" at bounding box center [204, 173] width 335 height 346
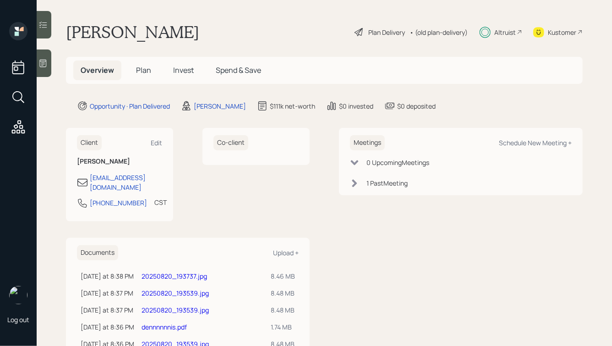
click at [184, 65] on span "Invest" at bounding box center [183, 70] width 21 height 10
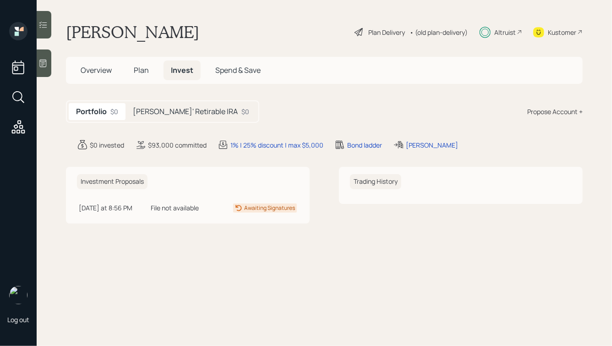
click at [141, 66] on span "Plan" at bounding box center [141, 70] width 15 height 10
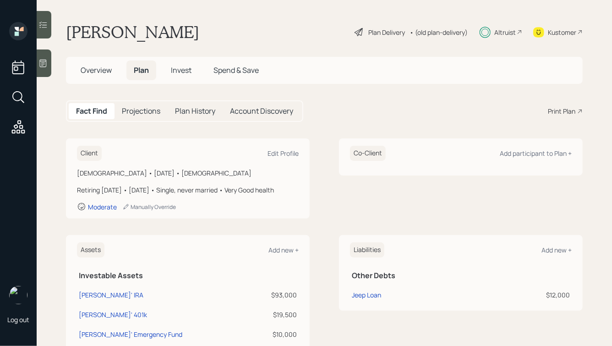
click at [195, 71] on h5 "Invest" at bounding box center [181, 70] width 35 height 20
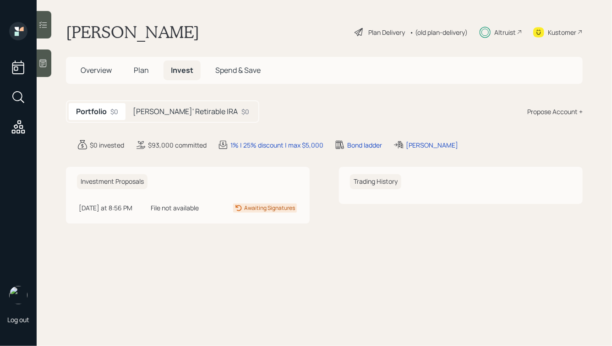
click at [175, 108] on h5 "[PERSON_NAME]' Retirable IRA" at bounding box center [185, 111] width 105 height 9
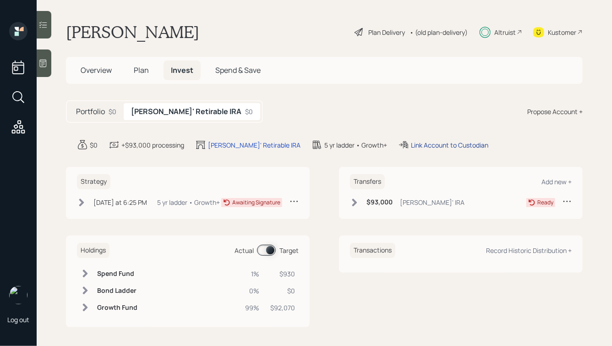
click at [411, 148] on div "Link Account to Custodian" at bounding box center [449, 145] width 77 height 10
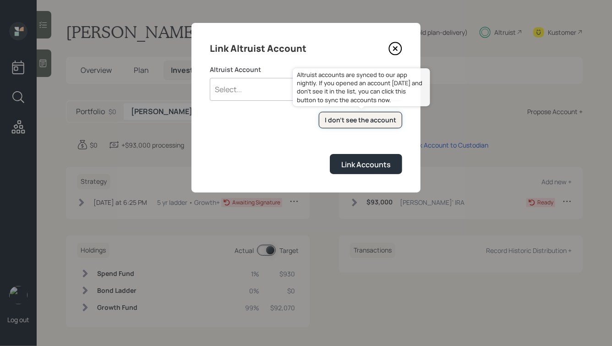
click at [356, 117] on div "I don't see the account" at bounding box center [360, 119] width 71 height 9
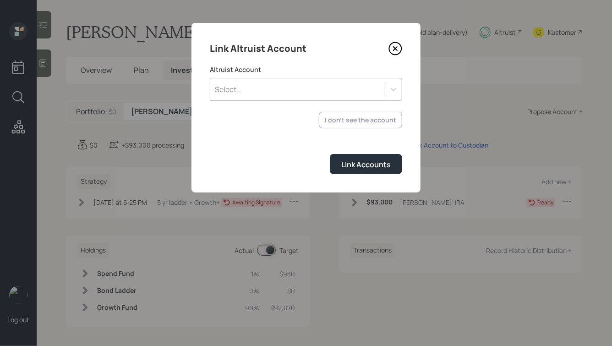
click at [358, 92] on div "Select..." at bounding box center [297, 90] width 175 height 16
click at [310, 62] on div "Link Altruist Account Altruist Account Select... I don't see the account Altrui…" at bounding box center [306, 108] width 229 height 170
click at [253, 89] on div "Select..." at bounding box center [297, 90] width 175 height 16
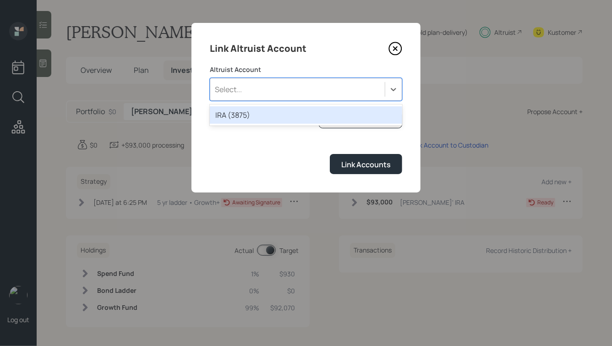
click at [254, 116] on div "IRA (3875)" at bounding box center [306, 114] width 192 height 17
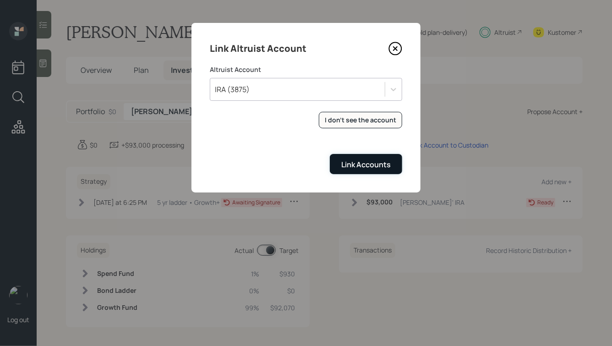
click at [361, 166] on div "Link Accounts" at bounding box center [365, 164] width 49 height 10
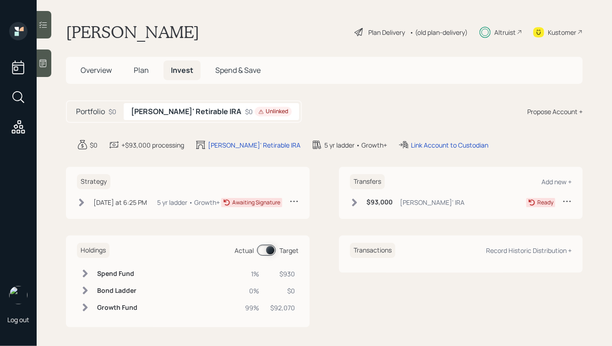
click at [356, 204] on icon at bounding box center [354, 202] width 9 height 9
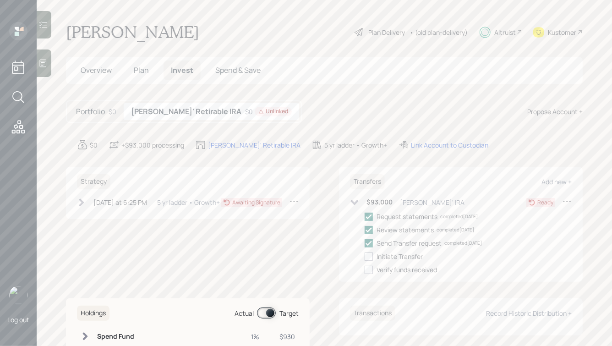
click at [103, 115] on h5 "Portfolio" at bounding box center [90, 111] width 29 height 9
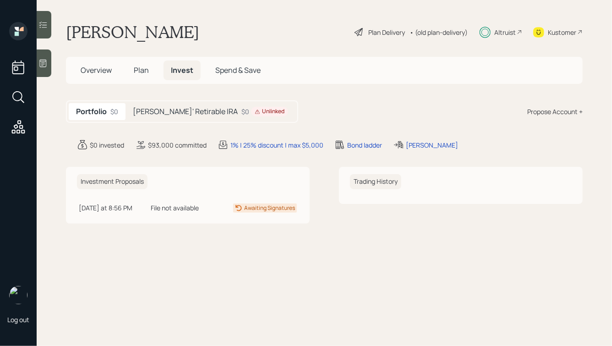
click at [104, 76] on h5 "Overview" at bounding box center [96, 70] width 46 height 20
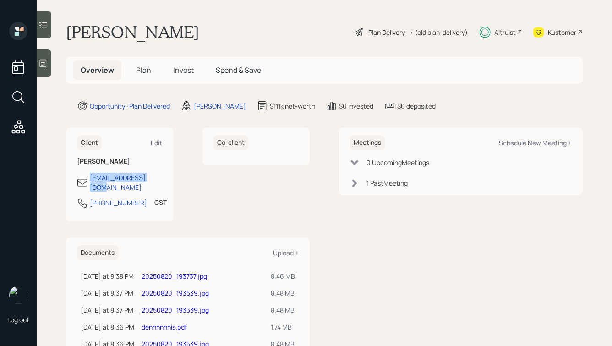
drag, startPoint x: 165, startPoint y: 178, endPoint x: 82, endPoint y: 179, distance: 83.9
click at [82, 179] on div "Client Edit [PERSON_NAME] [EMAIL_ADDRESS][DOMAIN_NAME] [PHONE_NUMBER] CST Curre…" at bounding box center [119, 174] width 107 height 93
copy div "[EMAIL_ADDRESS][DOMAIN_NAME]"
click at [139, 67] on span "Plan" at bounding box center [143, 70] width 15 height 10
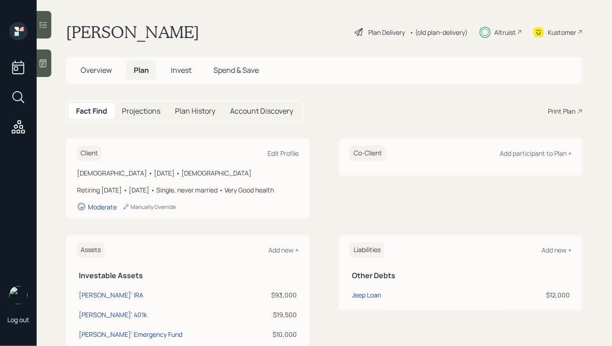
click at [192, 70] on span "Invest" at bounding box center [181, 70] width 21 height 10
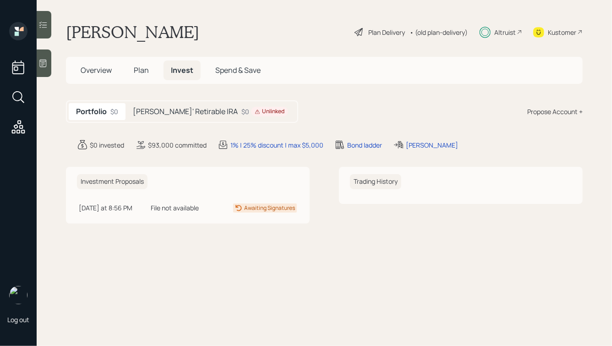
click at [242, 116] on div "$0 Unlinked" at bounding box center [265, 112] width 47 height 10
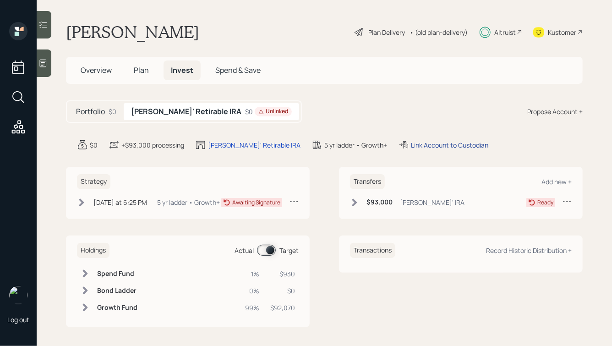
click at [414, 143] on div "Link Account to Custodian" at bounding box center [449, 145] width 77 height 10
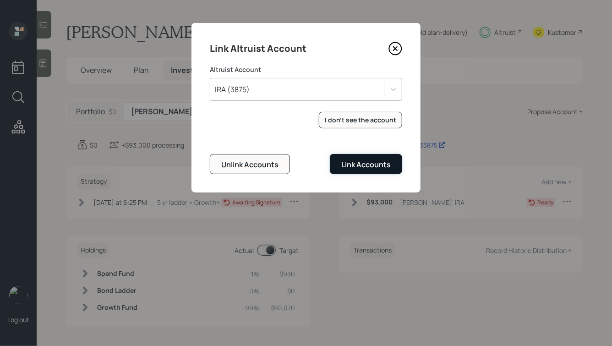
click at [360, 167] on div "Link Accounts" at bounding box center [365, 164] width 49 height 10
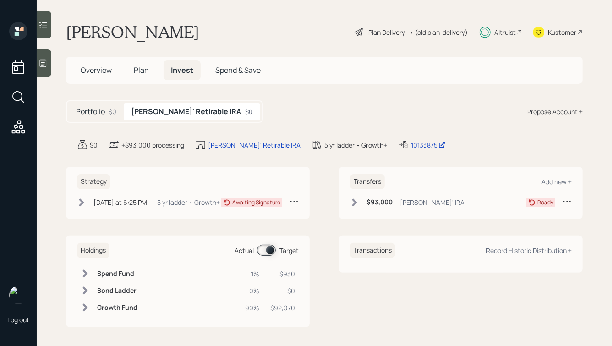
click at [352, 199] on icon at bounding box center [354, 202] width 9 height 9
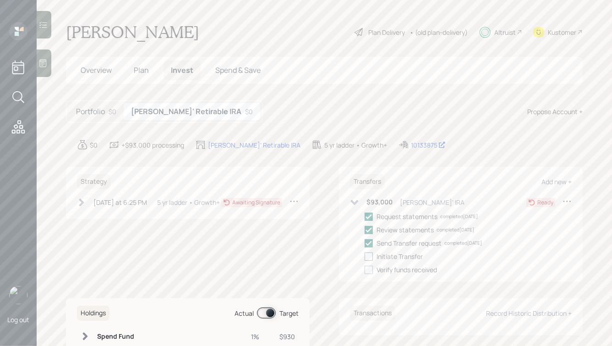
click at [370, 259] on div at bounding box center [369, 257] width 8 height 8
click at [365, 257] on input "checkbox" at bounding box center [364, 256] width 0 height 0
checkbox input "true"
click at [99, 204] on div "[DATE] at 6:25 PM" at bounding box center [120, 203] width 54 height 10
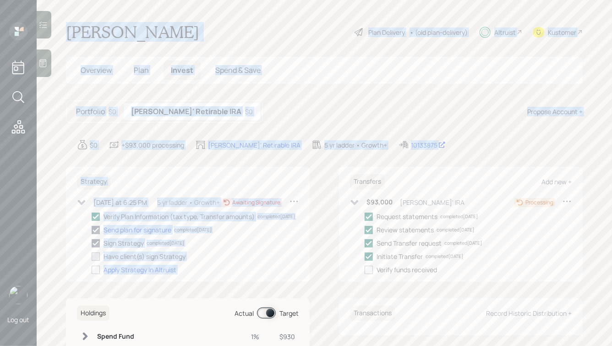
drag, startPoint x: 452, startPoint y: 159, endPoint x: 199, endPoint y: -3, distance: 299.9
click at [199, 0] on html "Log out [PERSON_NAME] Plan Delivery • (old plan-delivery) Altruist Kustomer Ove…" at bounding box center [306, 173] width 612 height 346
click at [192, 19] on main "[PERSON_NAME] Plan Delivery • (old plan-delivery) Altruist Kustomer Overview Pl…" at bounding box center [325, 173] width 576 height 346
